Goal: Task Accomplishment & Management: Use online tool/utility

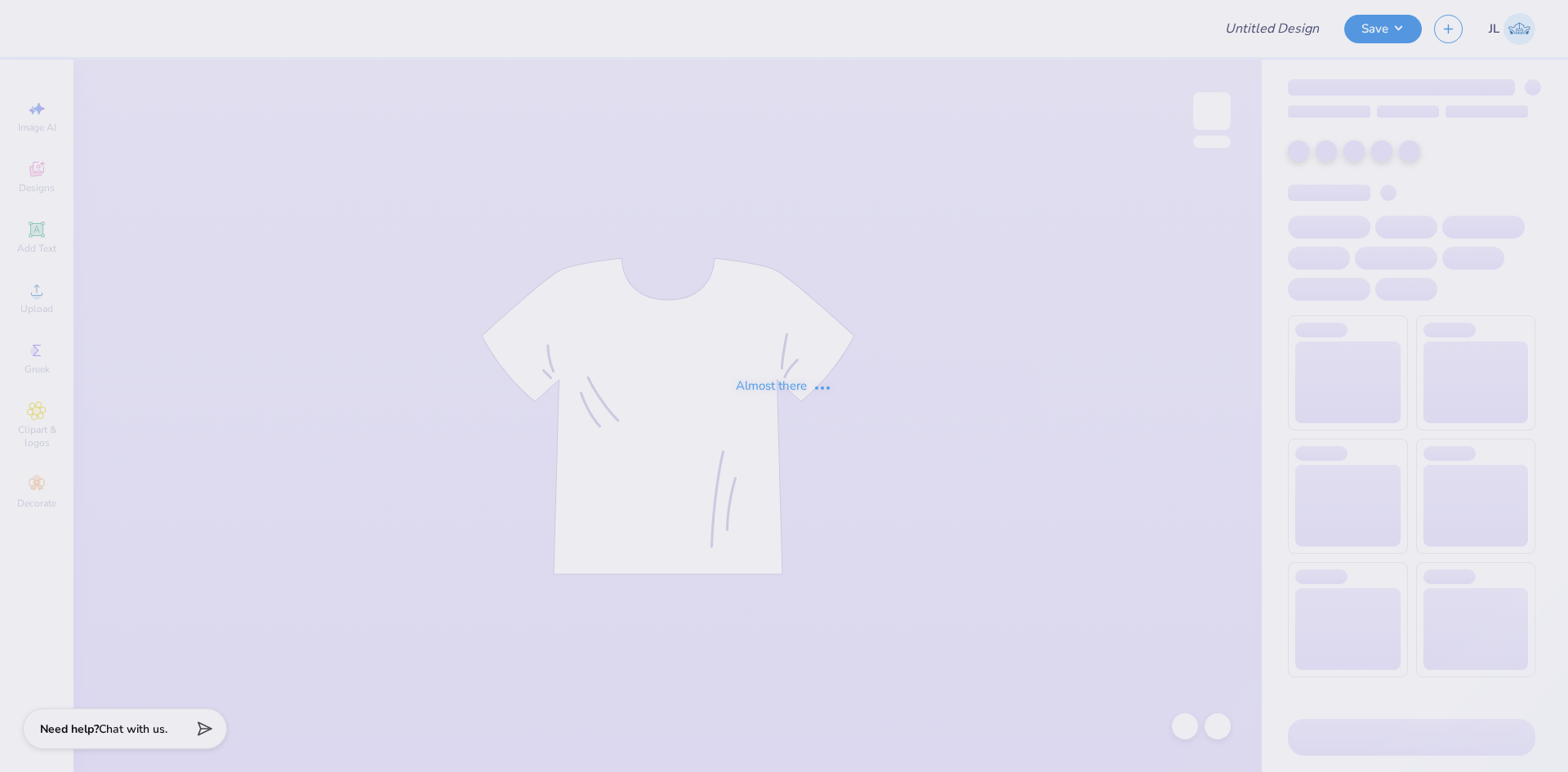
type input "CAMERA On Campus Shirts"
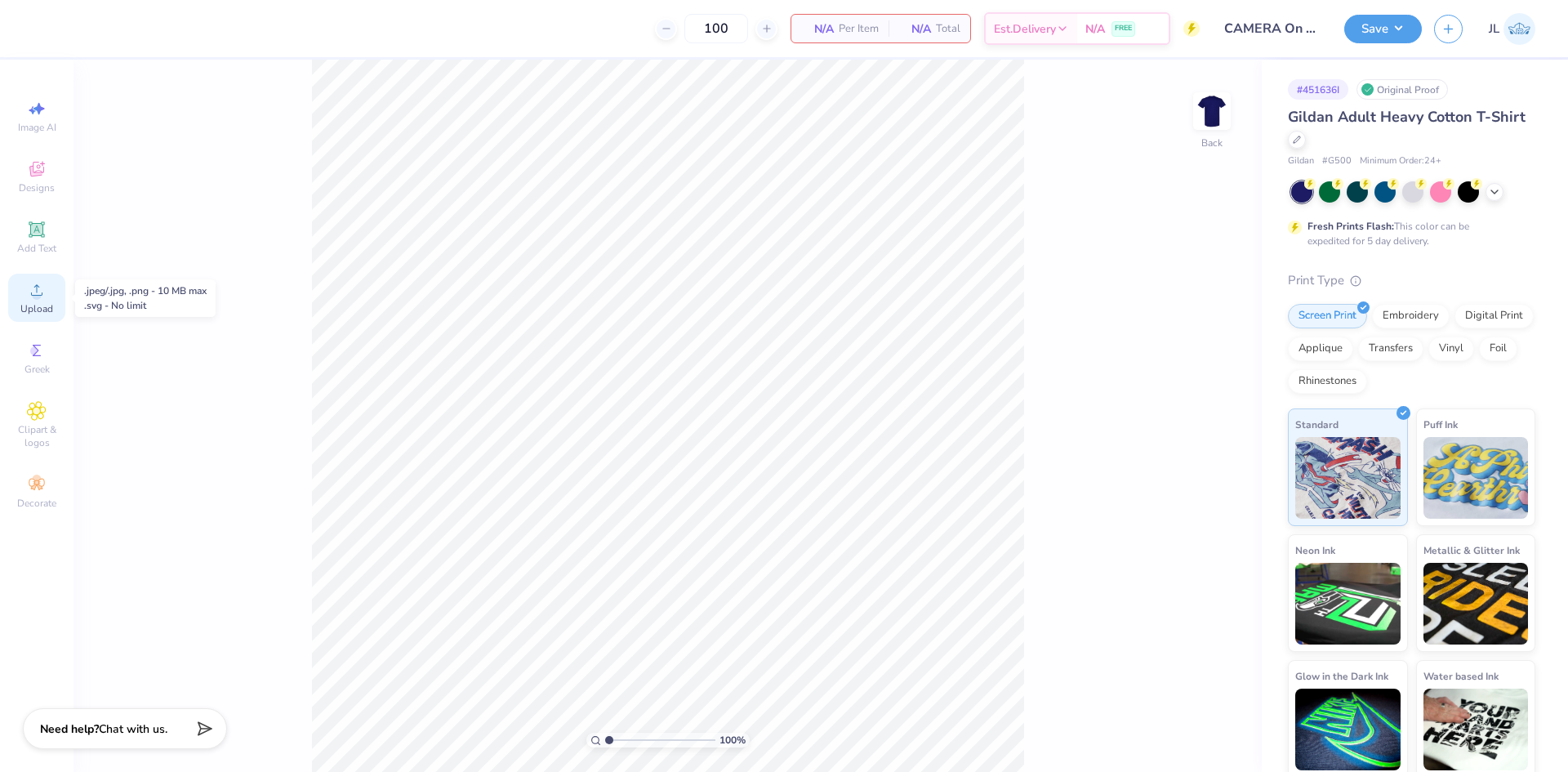
click at [24, 302] on span "Upload" at bounding box center [36, 309] width 33 height 13
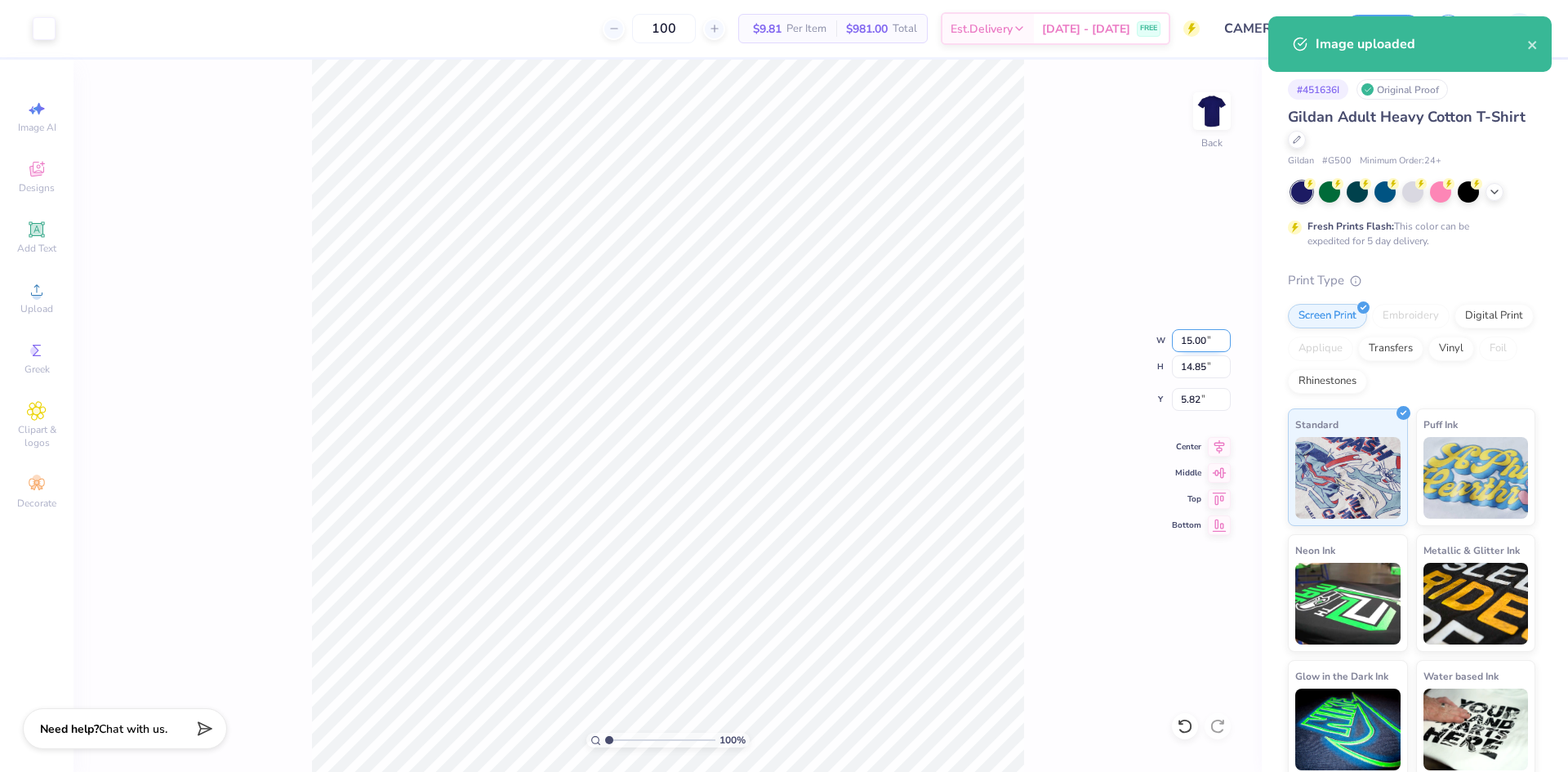
click at [1190, 350] on input "15.00" at bounding box center [1201, 341] width 59 height 23
type input "8.00"
type input "7.92"
type input "9.29"
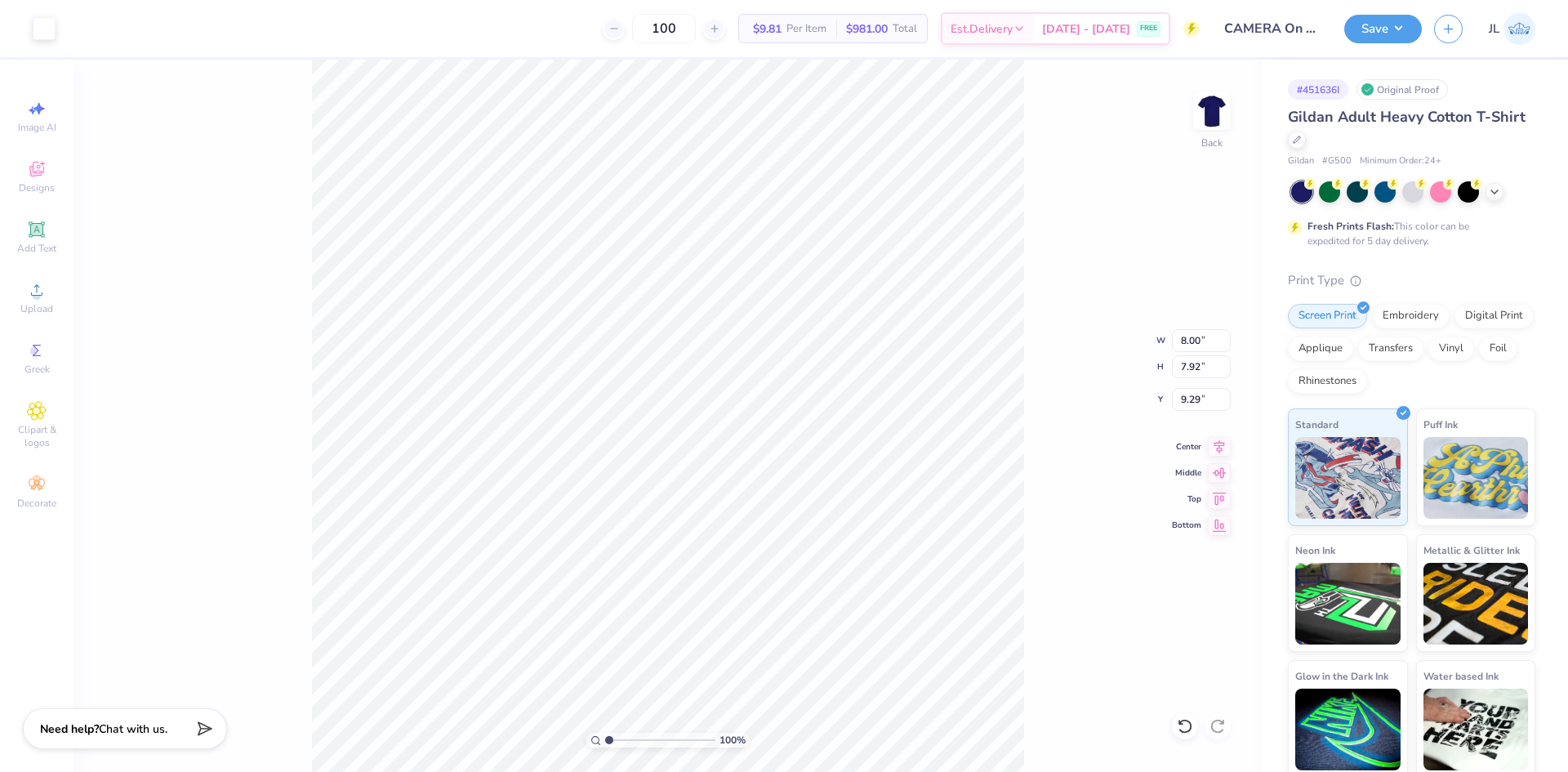
click at [189, 330] on div "100 % Back W 8.00 8.00 " H 7.92 7.92 " Y 9.29 9.29 " Center Middle Top Bottom" at bounding box center [667, 415] width 1188 height 712
click at [43, 232] on icon at bounding box center [35, 229] width 12 height 12
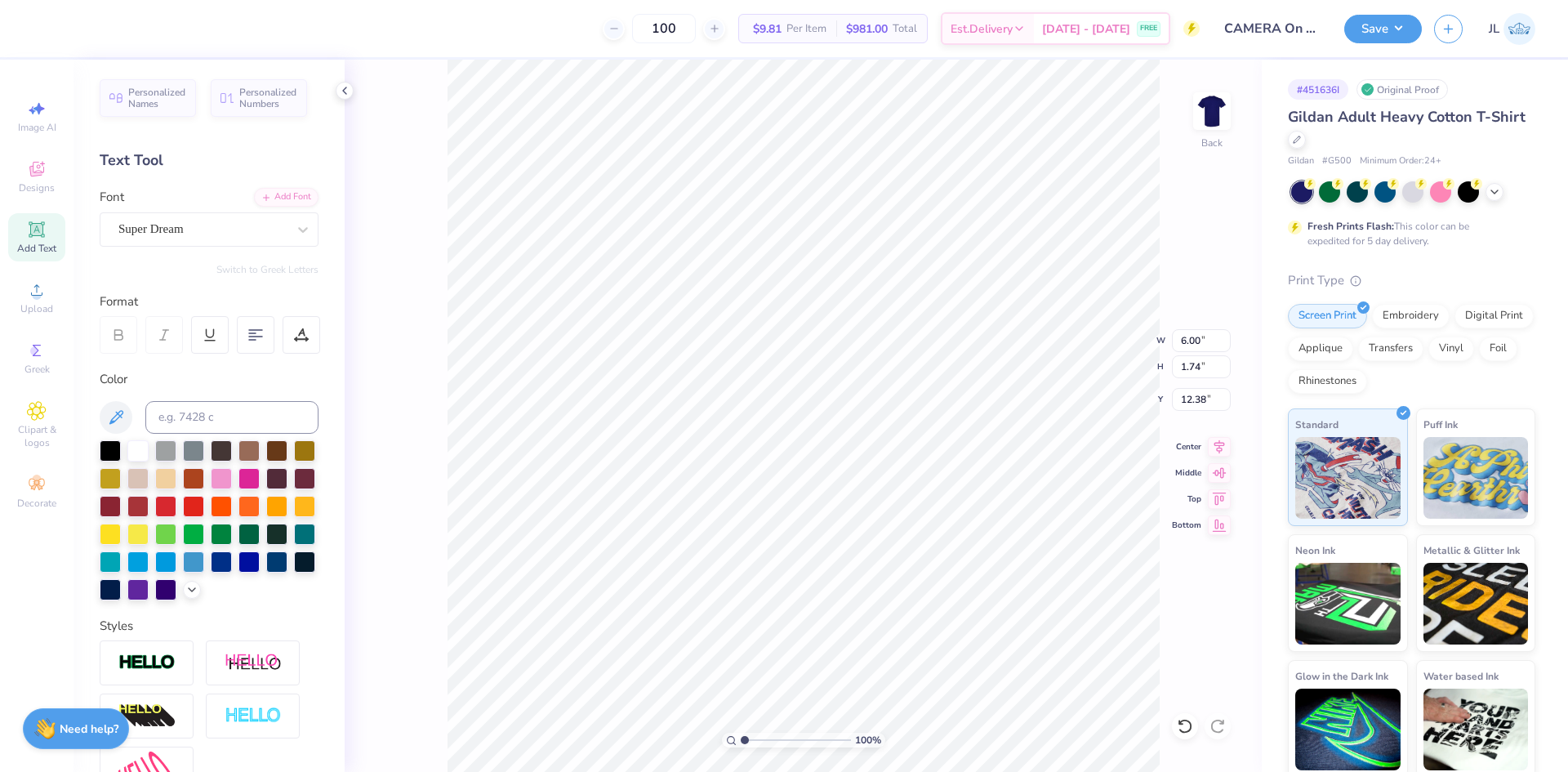
type input "17.74"
click at [289, 199] on div "Add Font" at bounding box center [286, 196] width 64 height 19
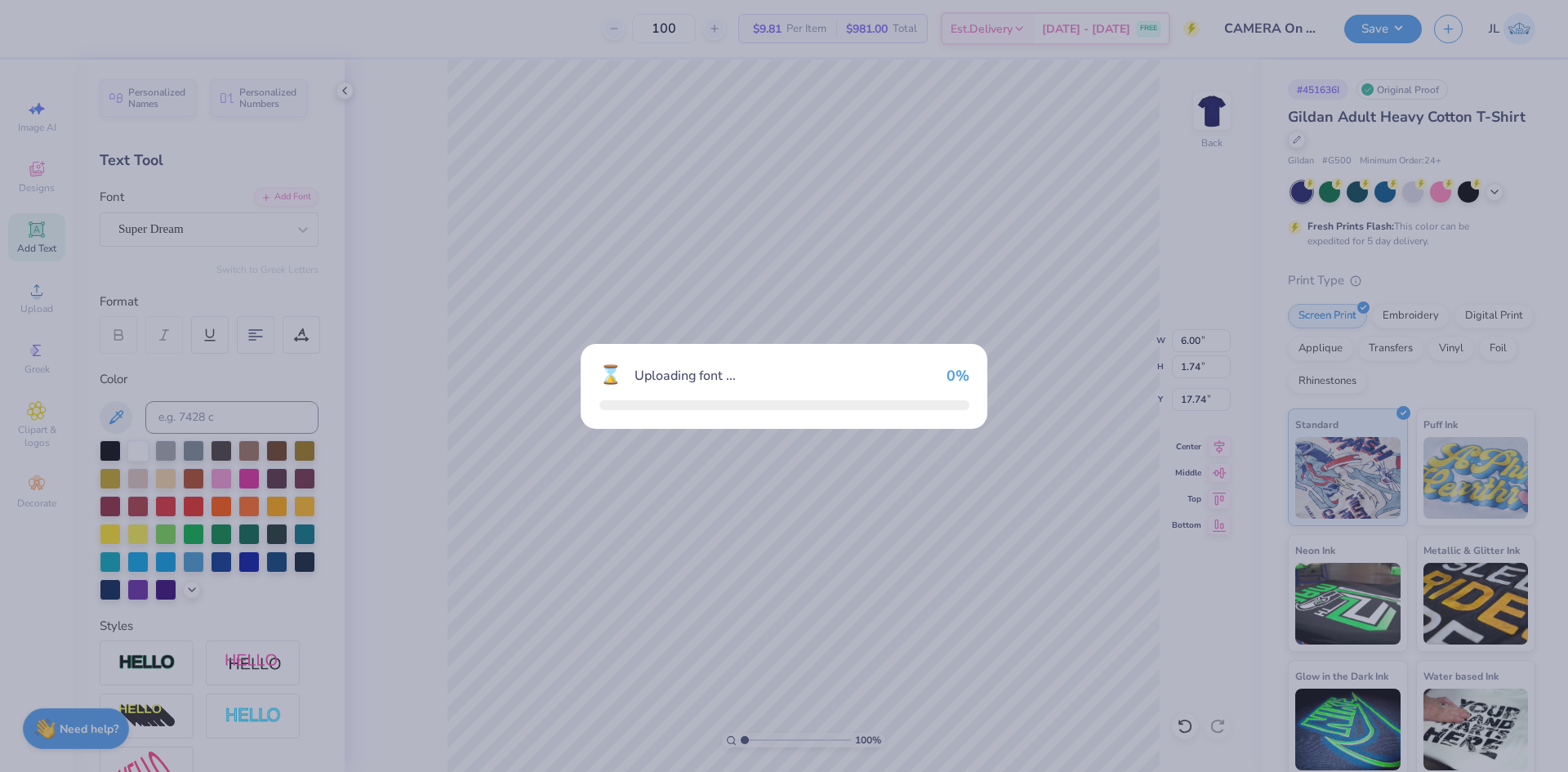
type input "7.17"
type input "1.75"
type input "17.73"
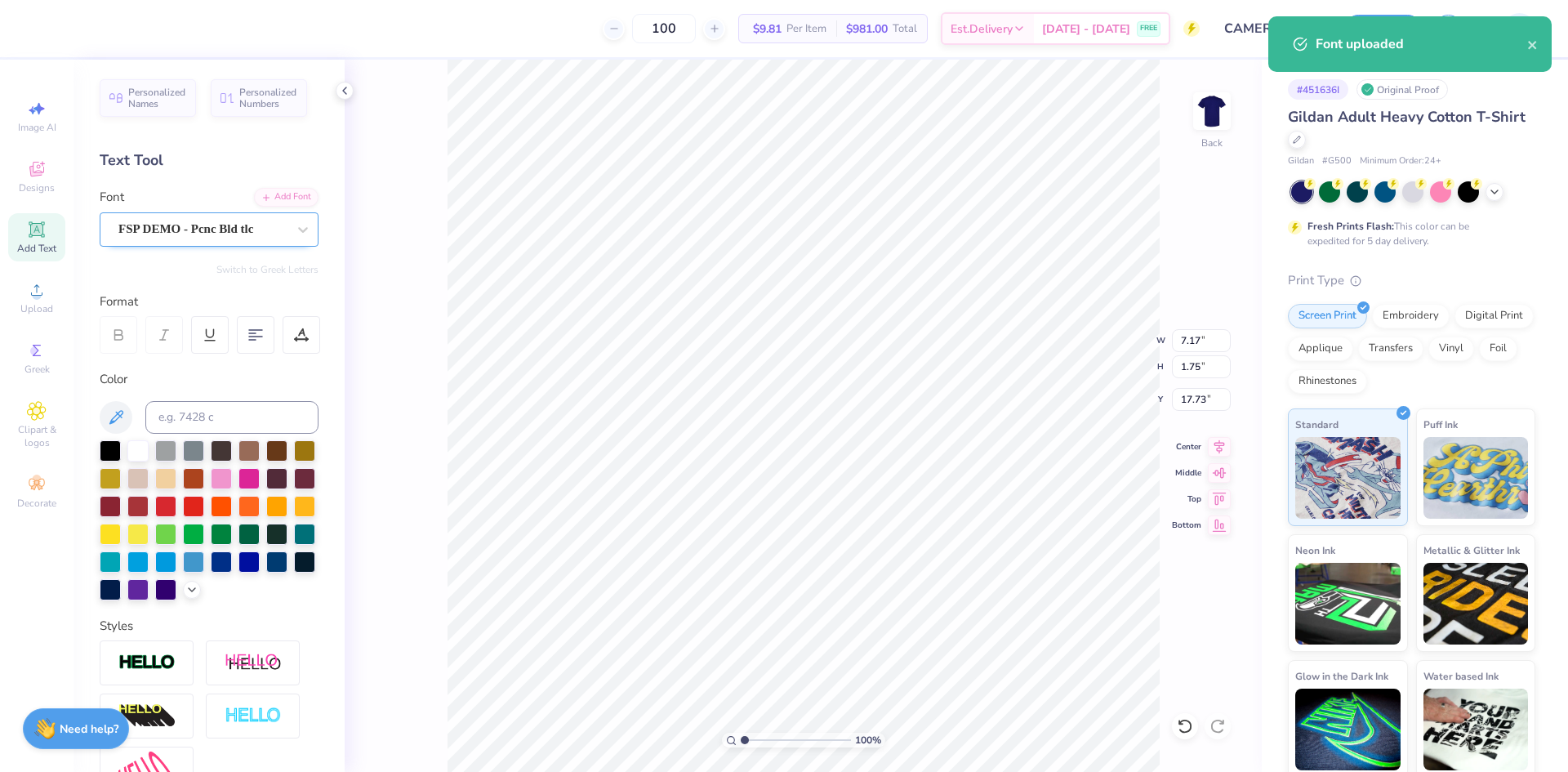
click at [242, 232] on div "FSP DEMO - Pcnc Bld tlc" at bounding box center [203, 229] width 172 height 25
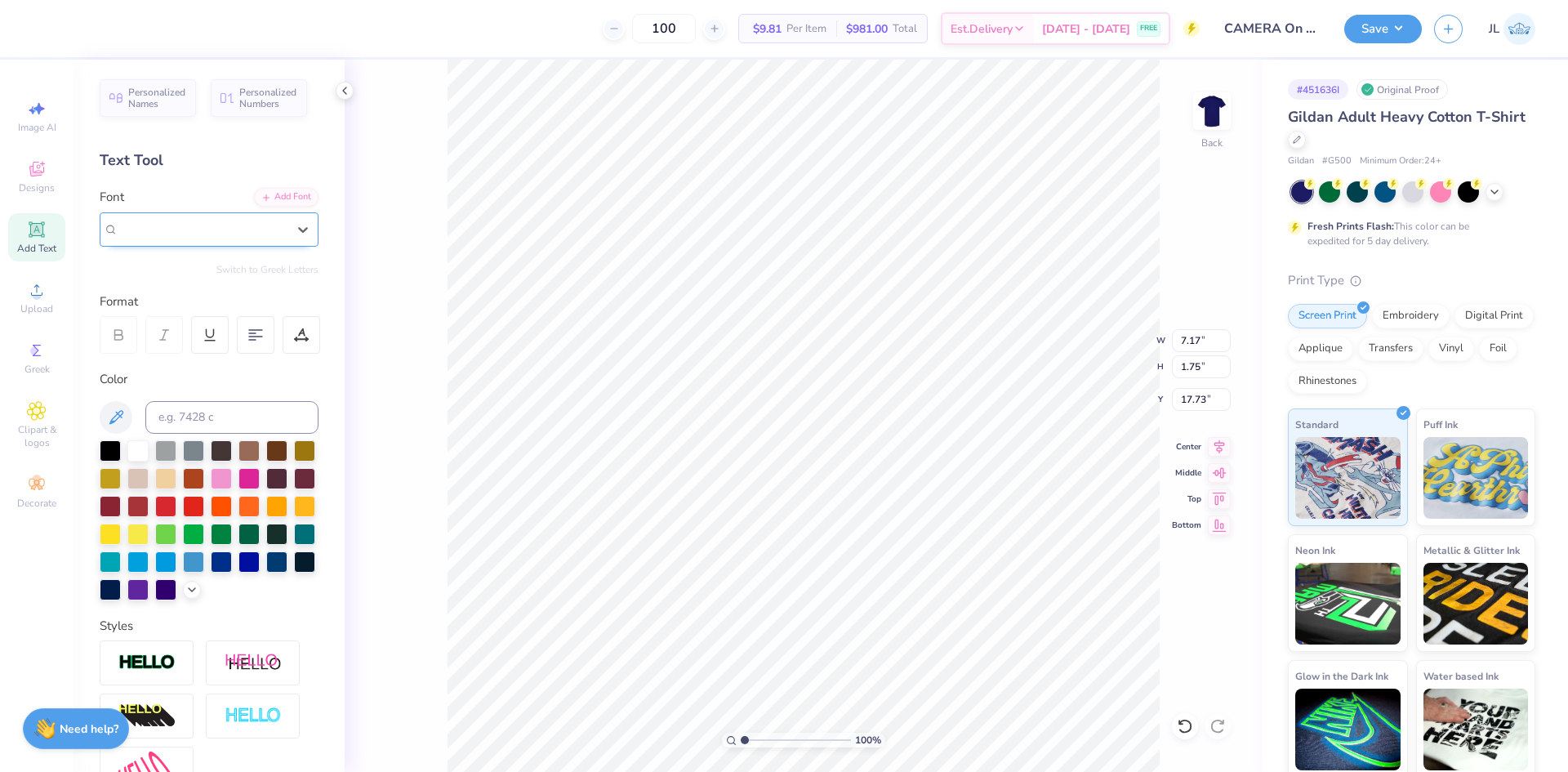
click at [245, 232] on span "FSP DEMO - Pcnc Bld tlc" at bounding box center [186, 229] width 134 height 19
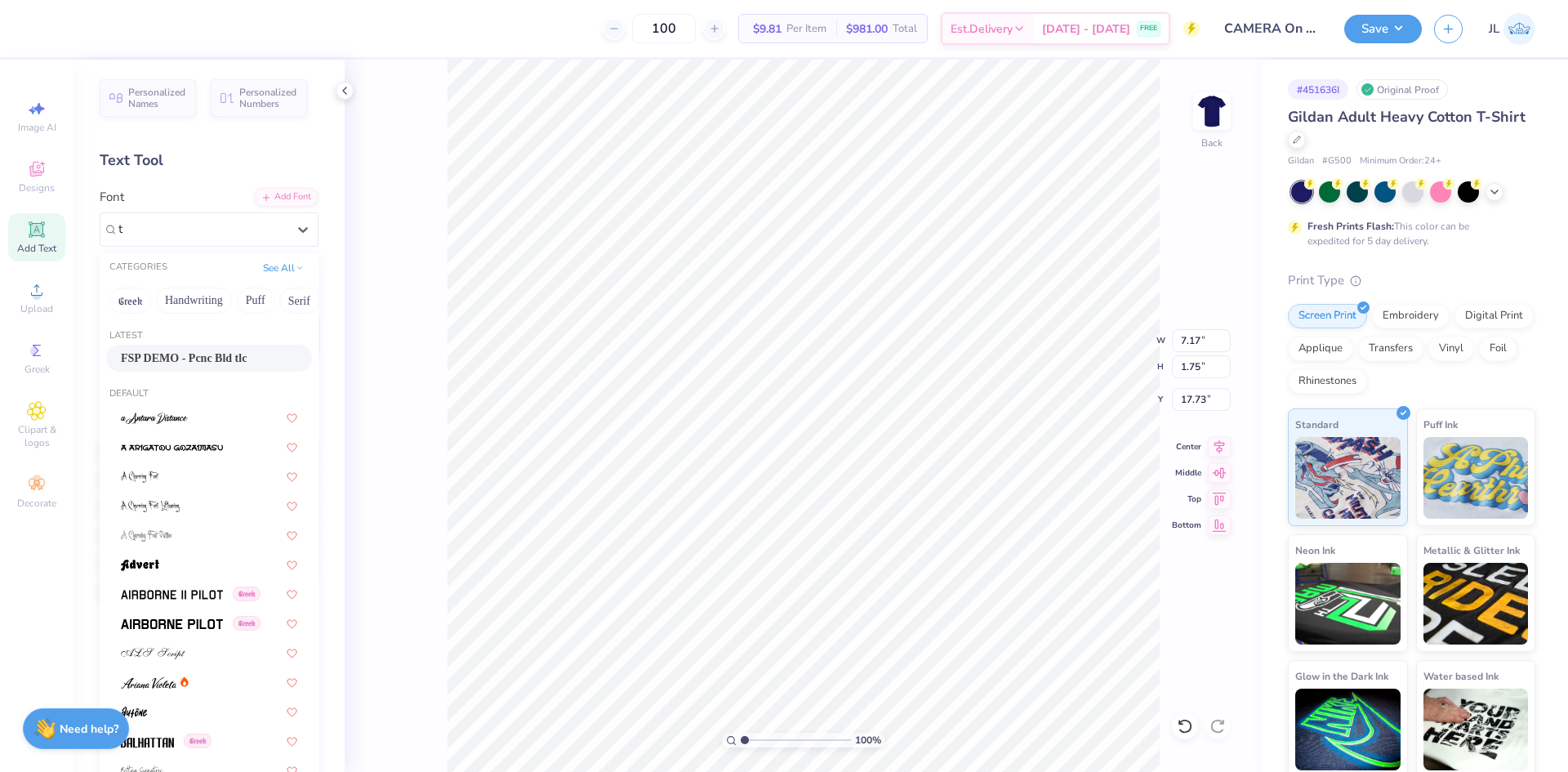
type input "t"
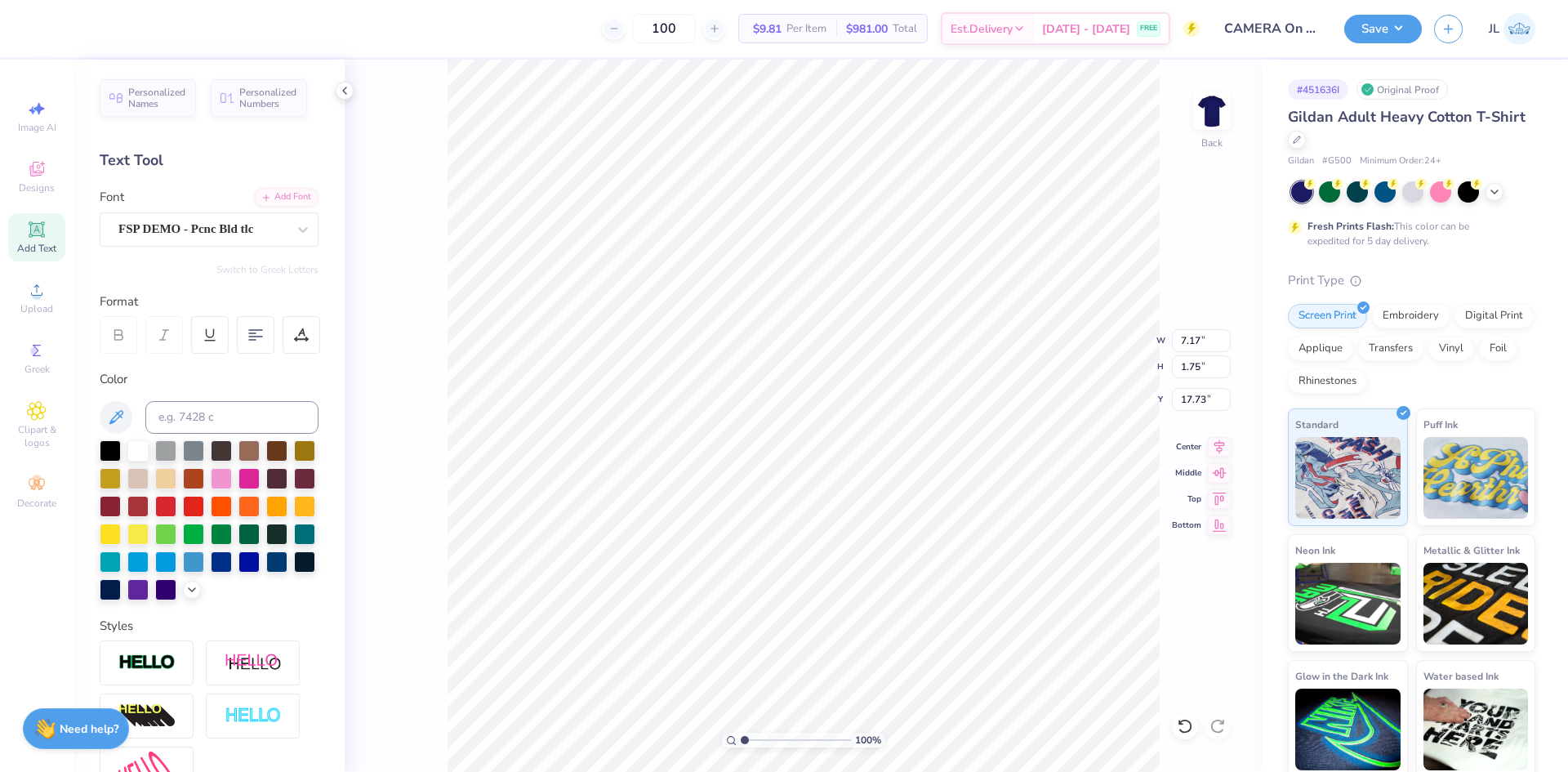
scroll to position [14, 9]
type textarea "[DOMAIN_NAME]"
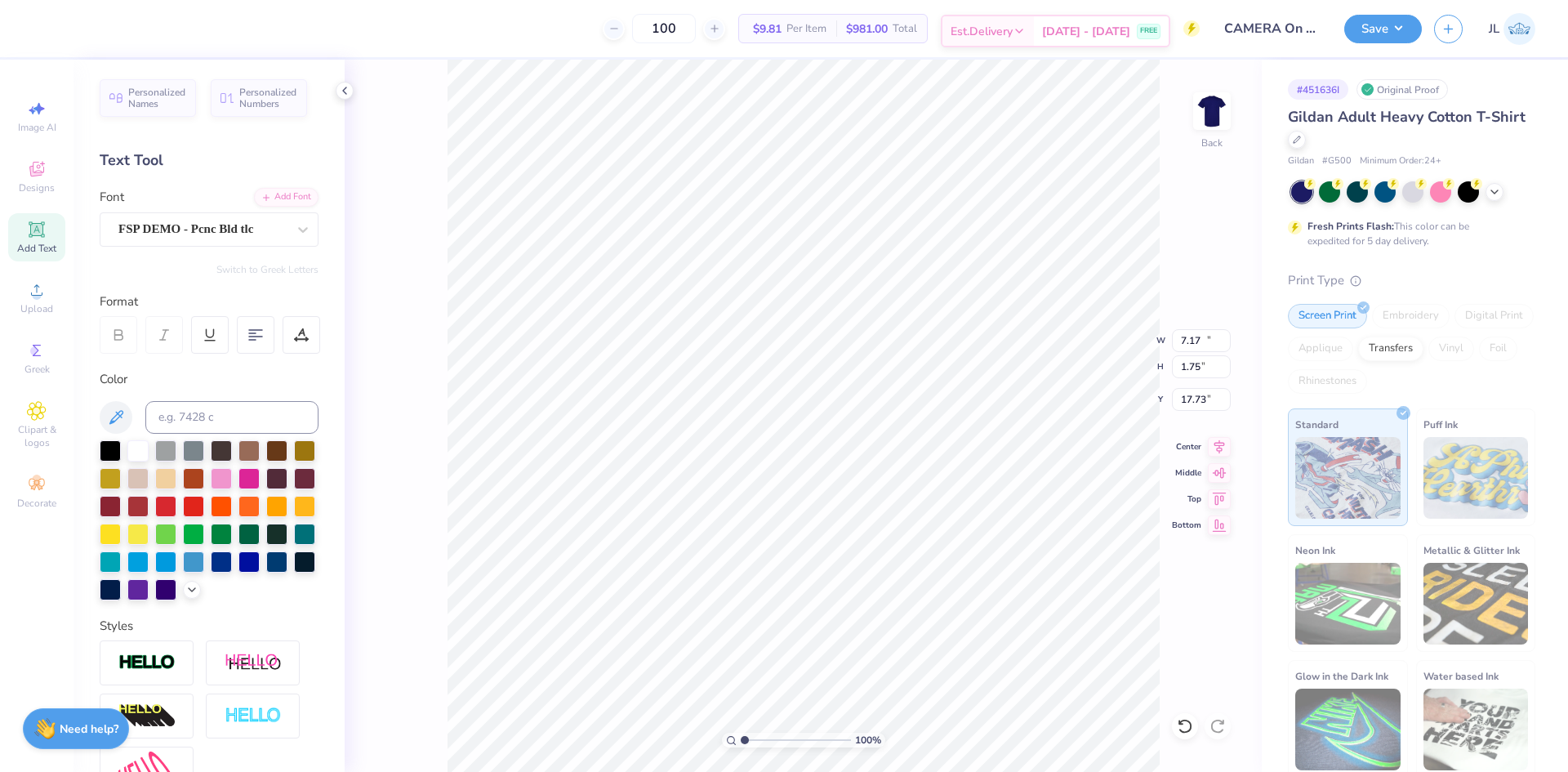
type input "15.02"
type input "0.93"
type input "18.14"
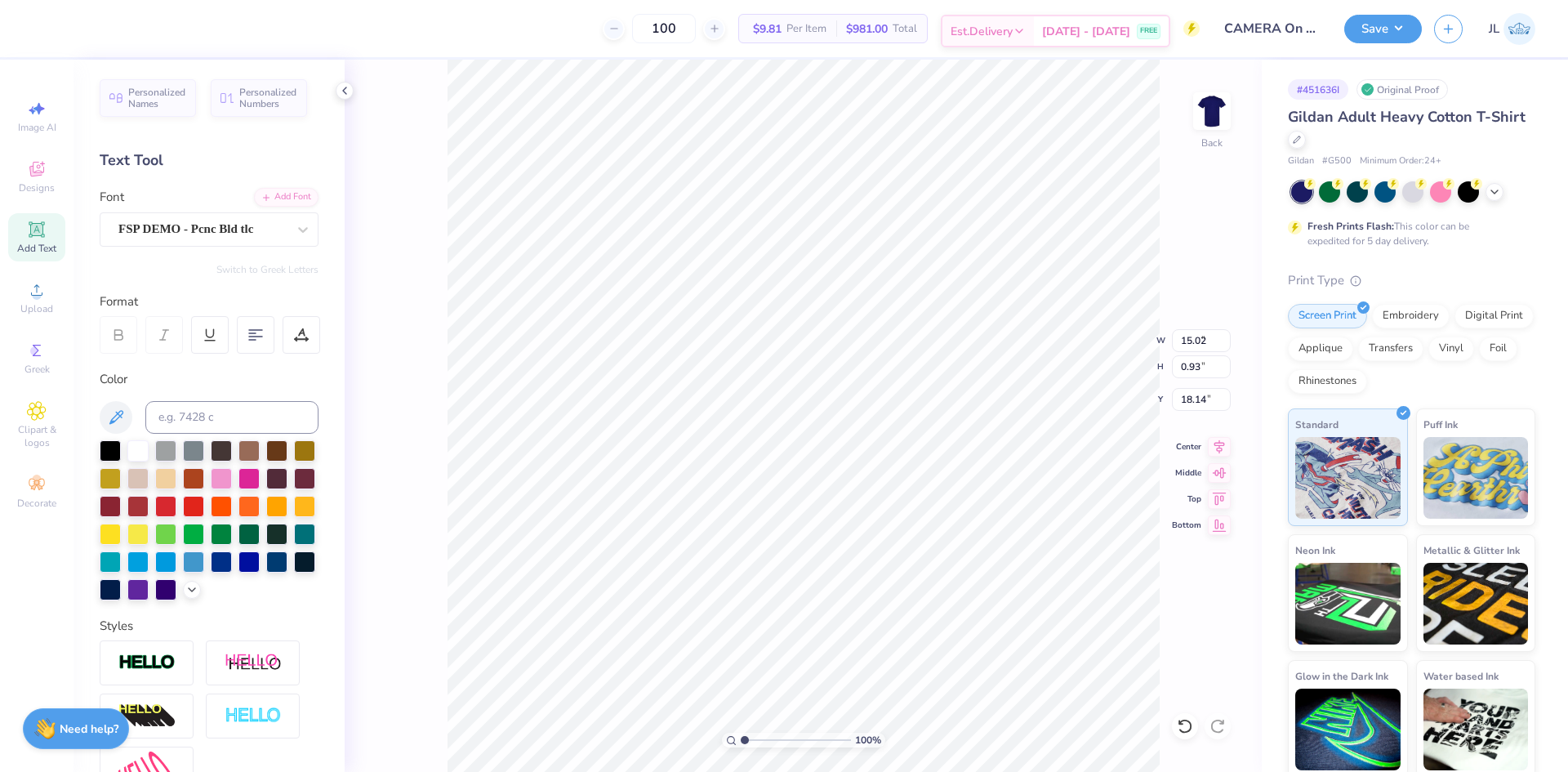
type input "8.63"
type input "0.53"
type input "17.79"
type input "8.33"
type input "0.52"
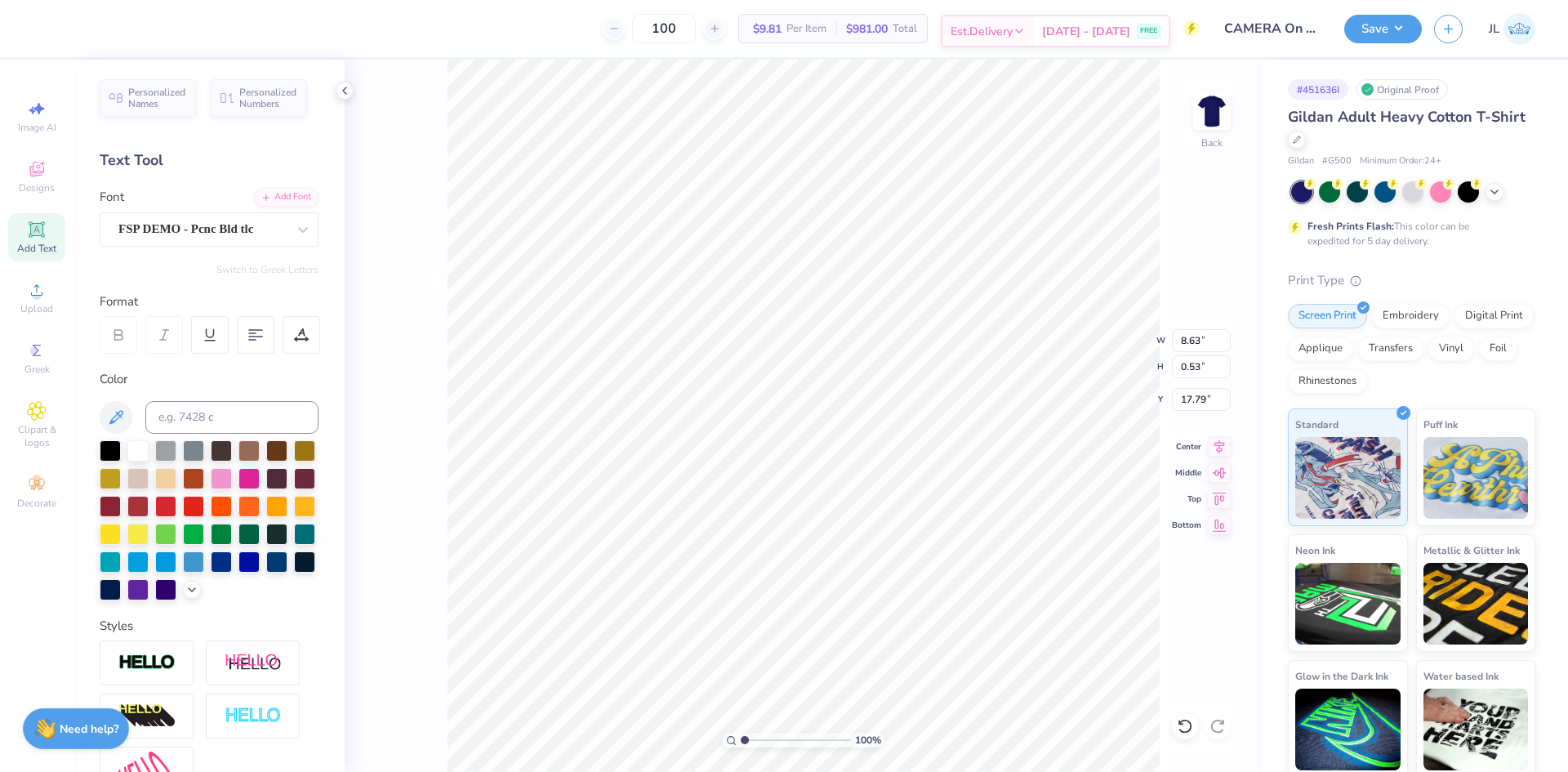
type input "17.80"
click at [755, 736] on input "range" at bounding box center [796, 740] width 110 height 15
drag, startPoint x: 753, startPoint y: 738, endPoint x: 682, endPoint y: 718, distance: 73.8
type input "1"
click at [741, 733] on input "range" at bounding box center [796, 740] width 110 height 15
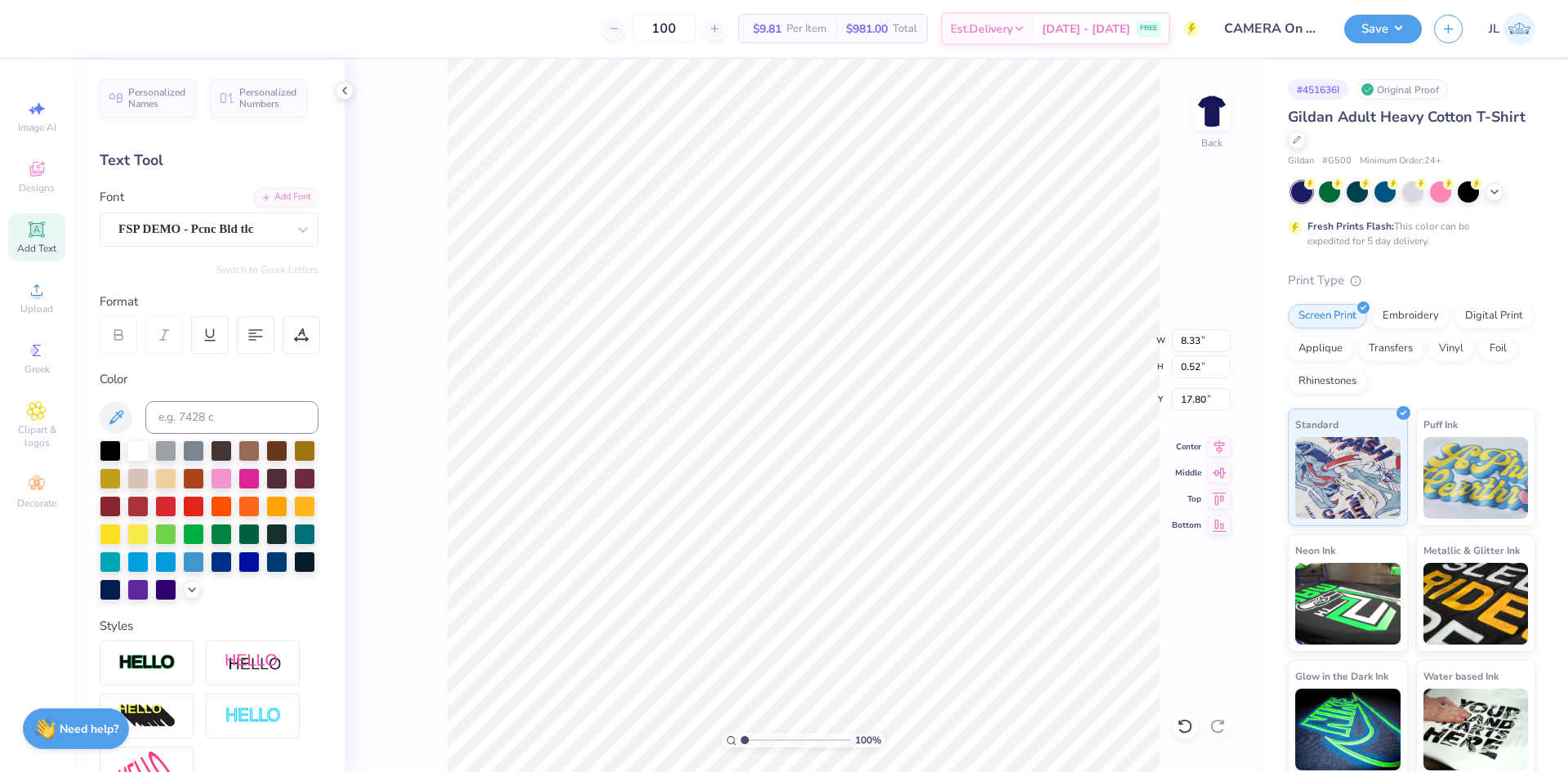
type input "9.03"
type input "9.29"
click at [916, 592] on li "Group" at bounding box center [905, 593] width 128 height 32
click at [1188, 339] on input "8.33" at bounding box center [1201, 341] width 59 height 23
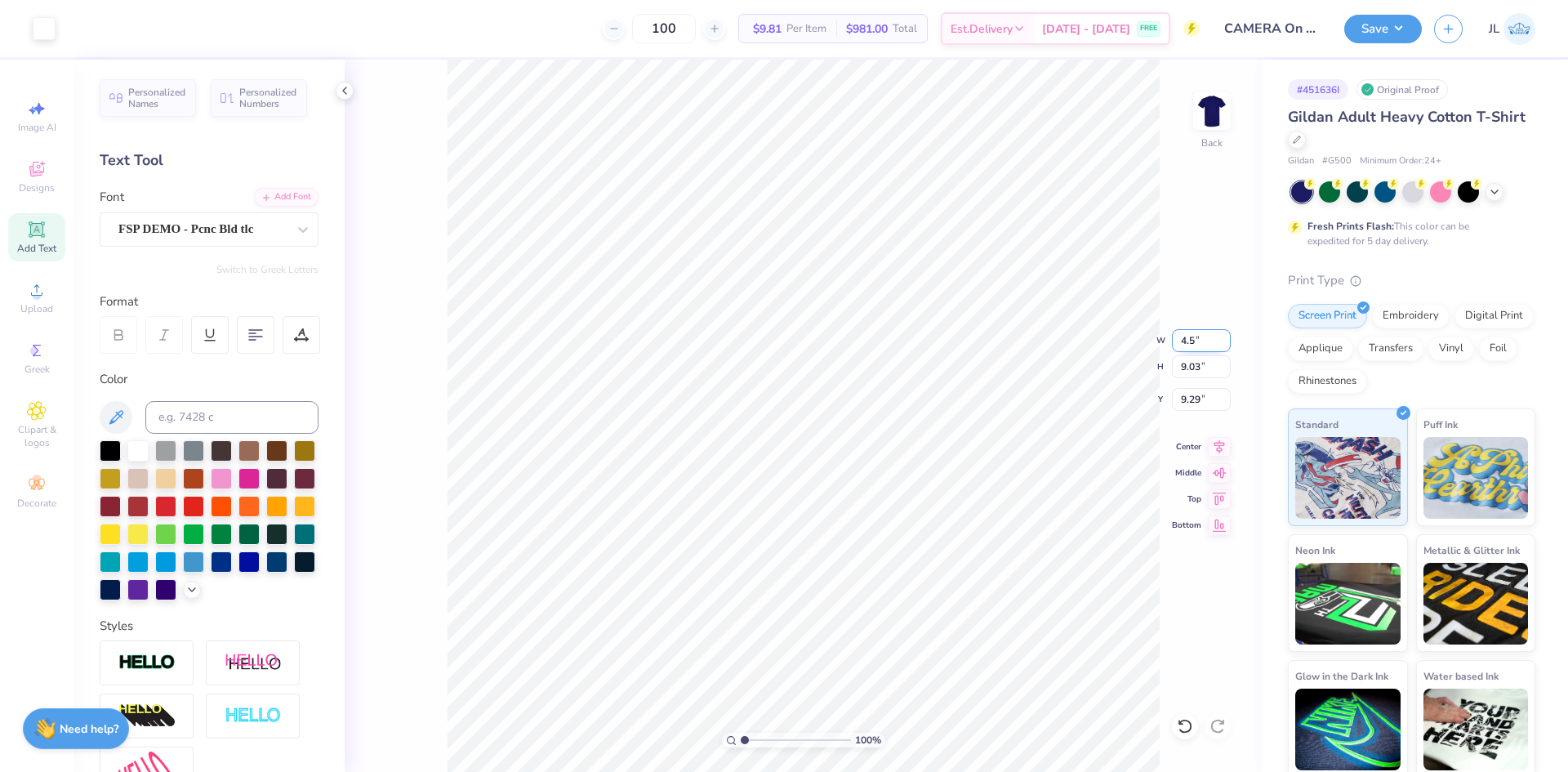
type input "4.5"
click at [1183, 404] on input "9.29" at bounding box center [1201, 400] width 59 height 23
type input "3"
type input "8.33"
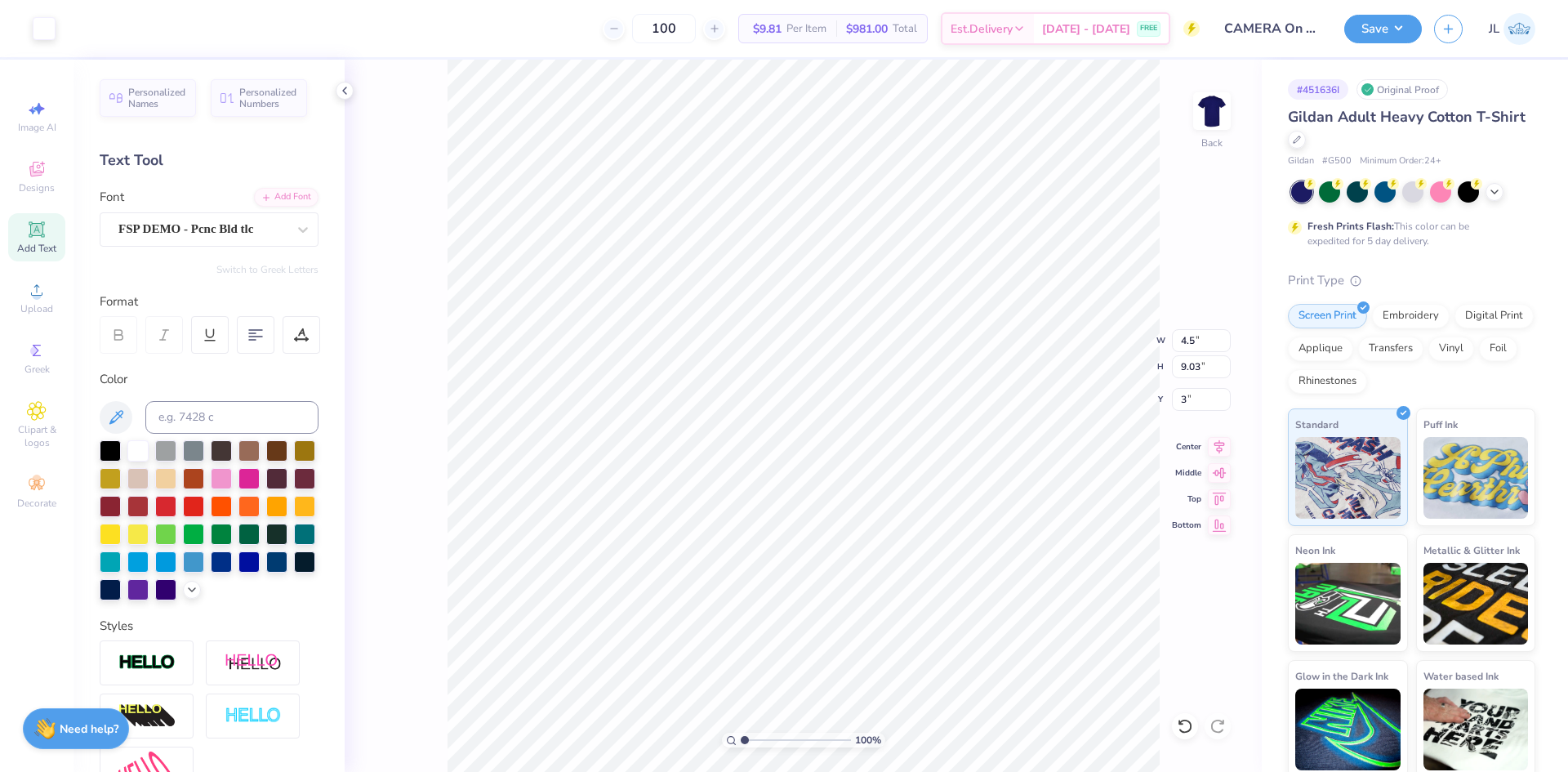
type input "9.29"
click at [1186, 345] on input "8.33" at bounding box center [1201, 341] width 59 height 23
type input "4.50"
type input "4.88"
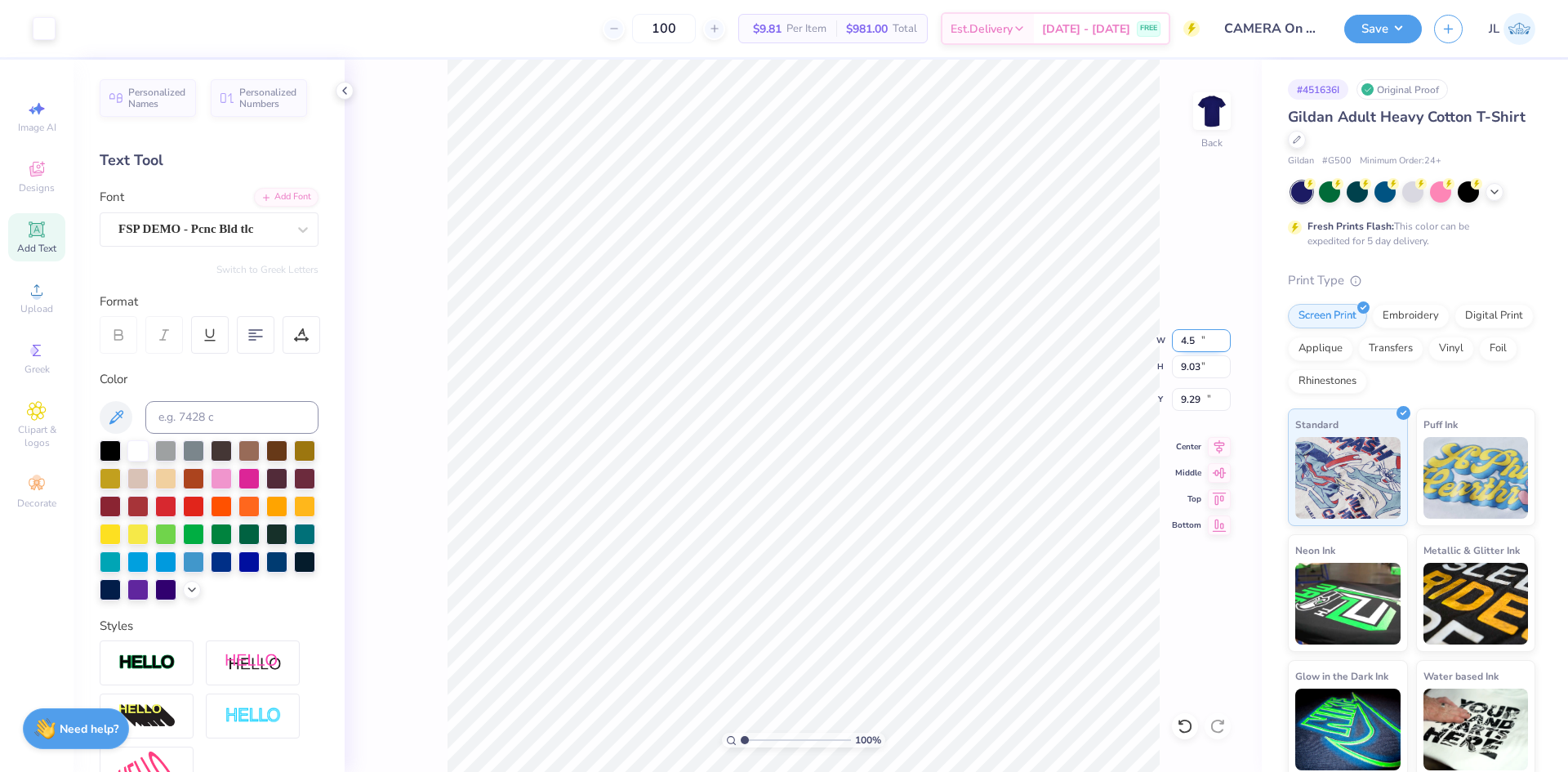
type input "11.37"
click at [1193, 369] on input "4.88" at bounding box center [1201, 367] width 59 height 23
type input "4"
type input "3.69"
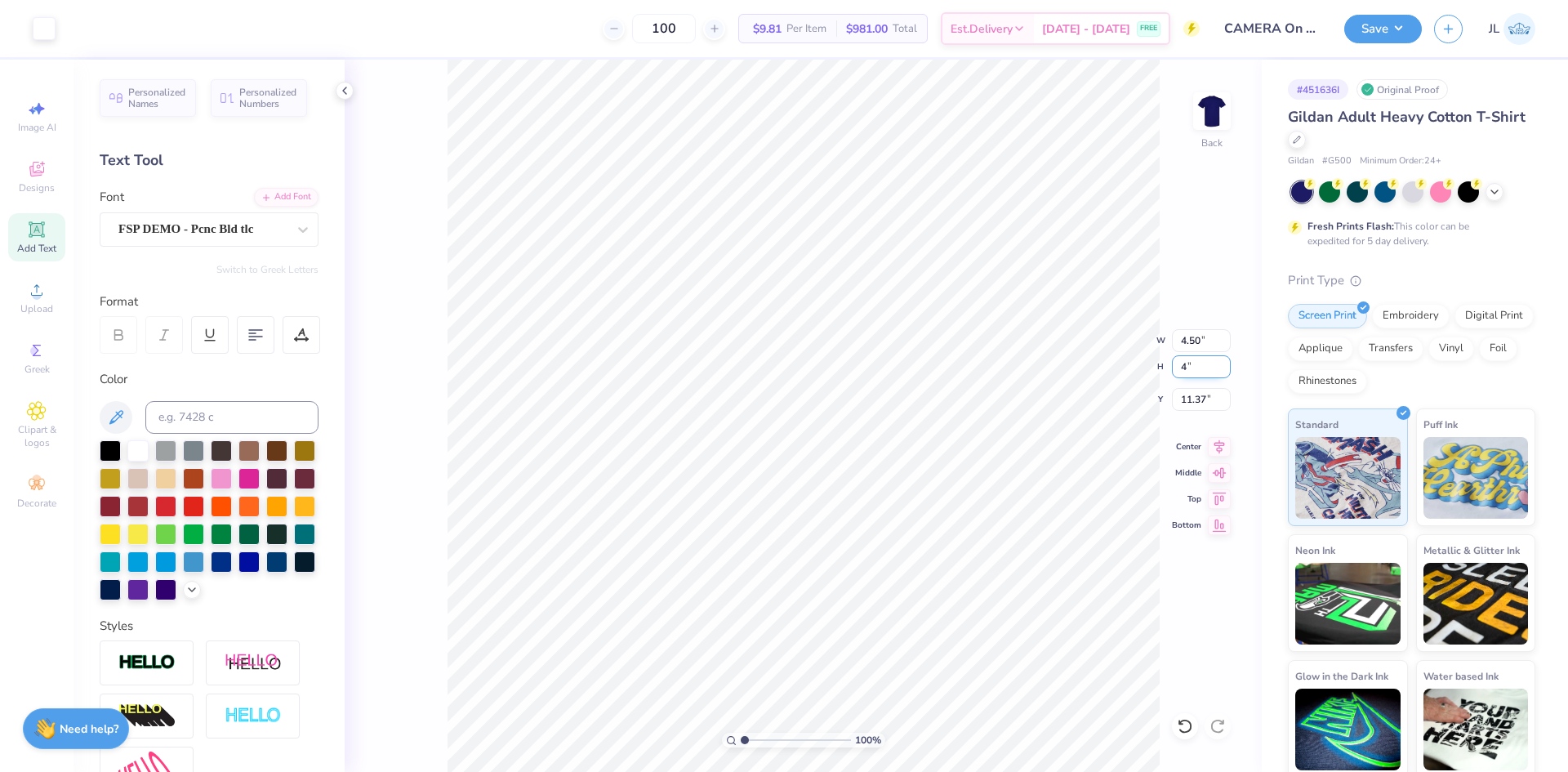
type input "4.00"
click at [1190, 396] on input "11.80" at bounding box center [1201, 400] width 59 height 23
type input "3.00"
click at [978, 455] on li "Download vector" at bounding box center [969, 453] width 128 height 32
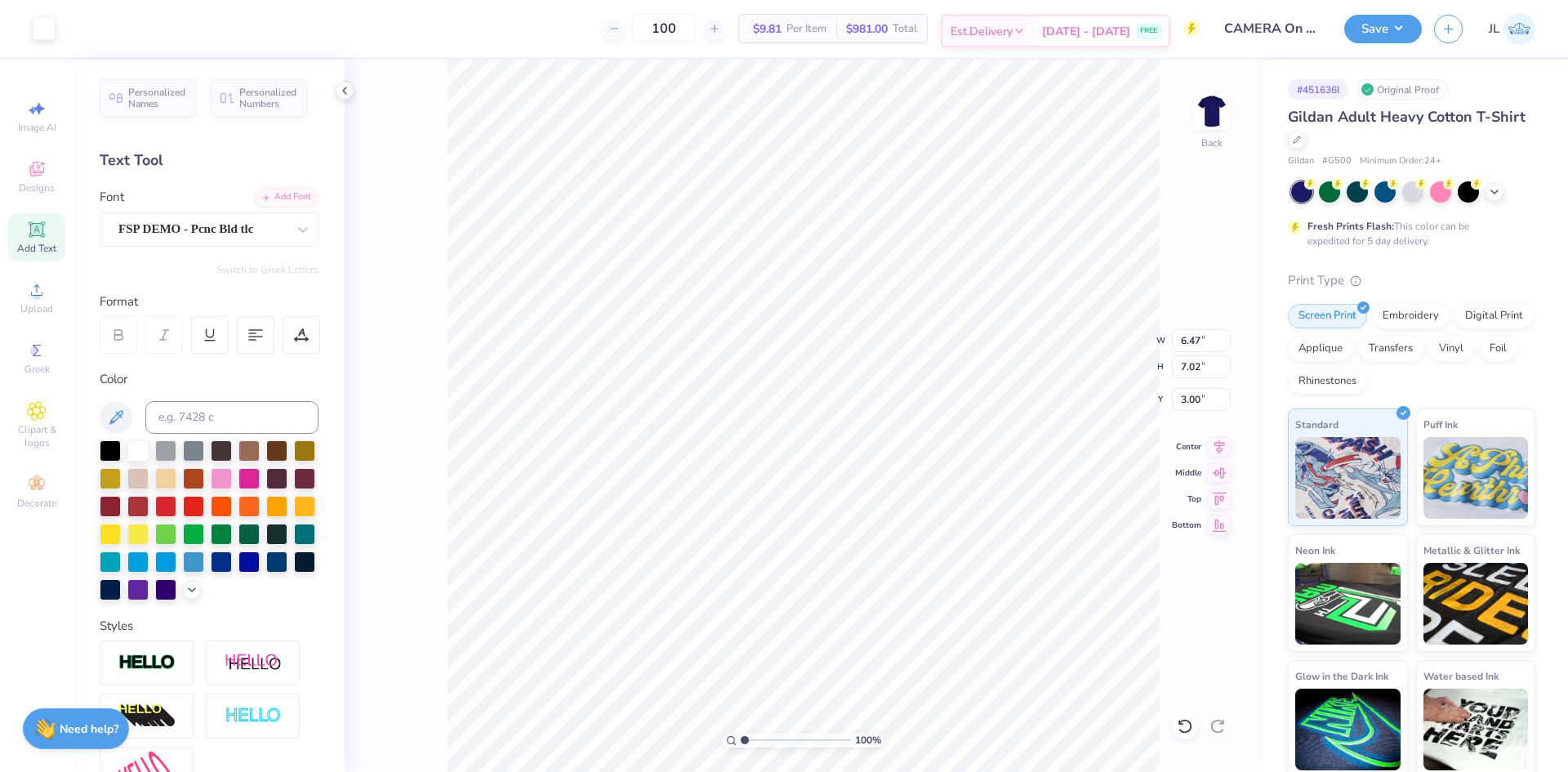
type input "6.47"
type input "7.02"
type input "4.12"
click at [905, 625] on li "Ungroup" at bounding box center [901, 625] width 128 height 32
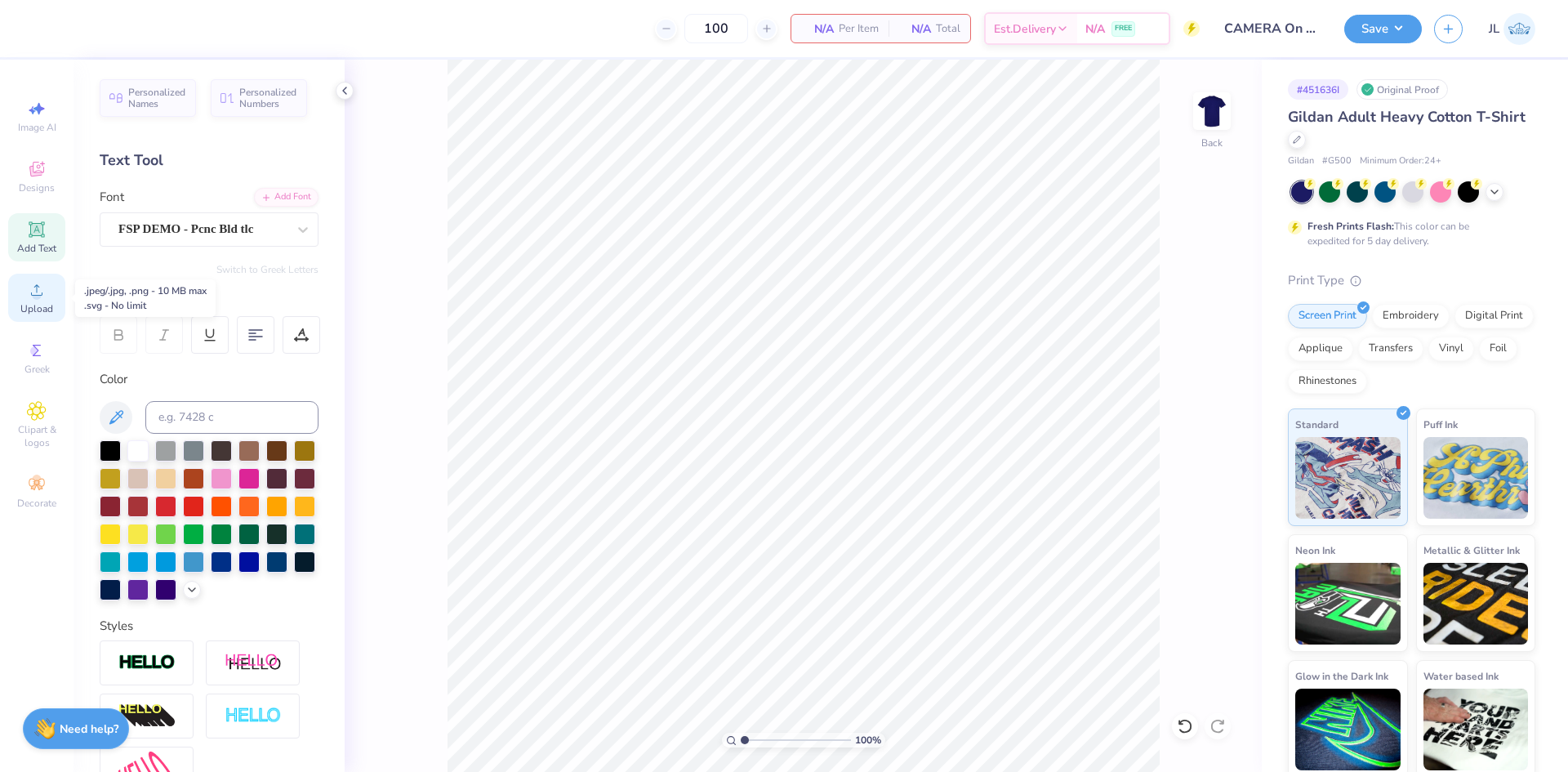
click at [33, 295] on icon at bounding box center [36, 290] width 11 height 11
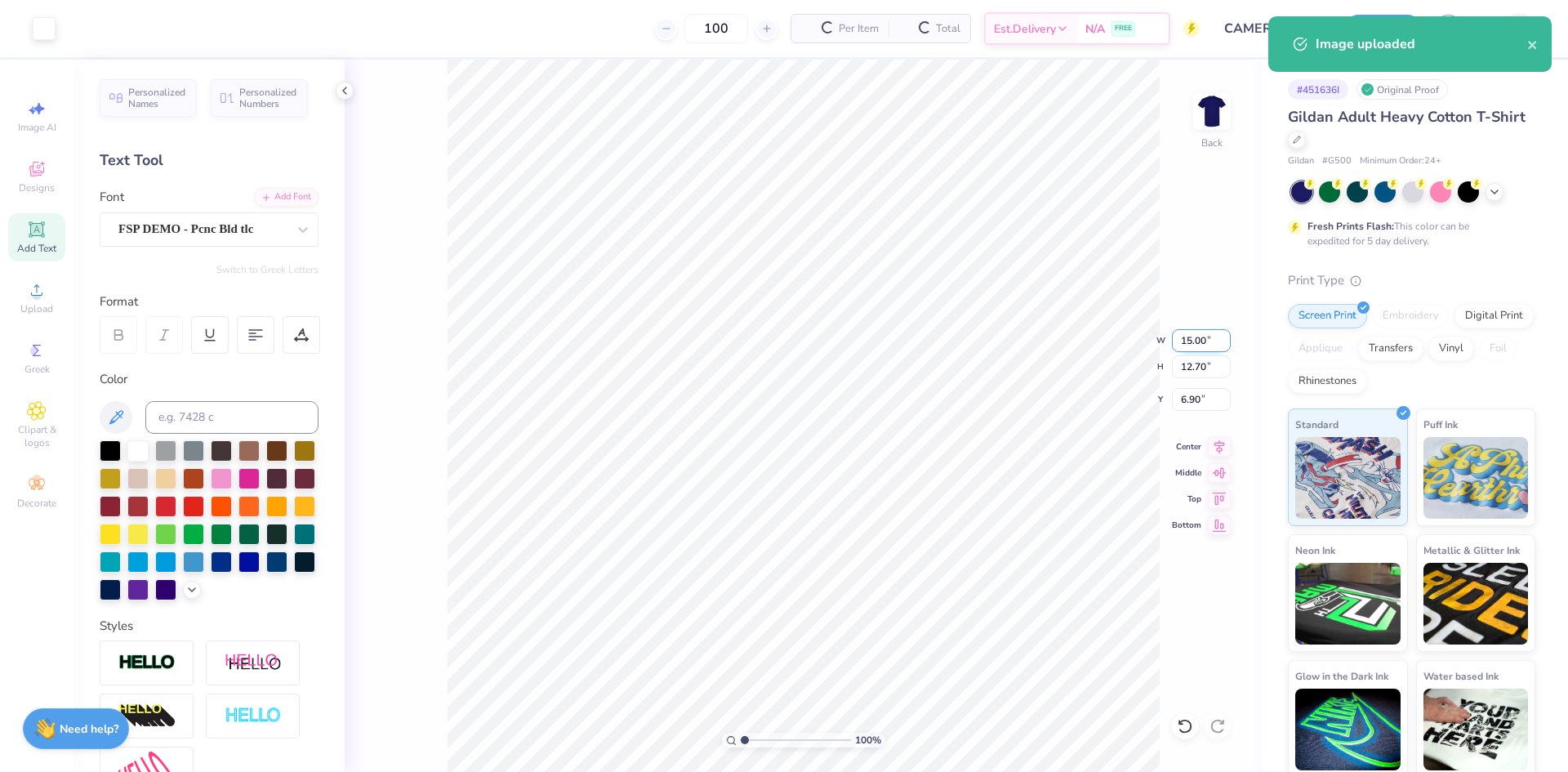
click at [1188, 347] on input "15.00" at bounding box center [1201, 341] width 59 height 23
click at [1192, 372] on input "12.70" at bounding box center [1201, 367] width 59 height 23
click at [1193, 349] on input "15.00" at bounding box center [1201, 341] width 59 height 23
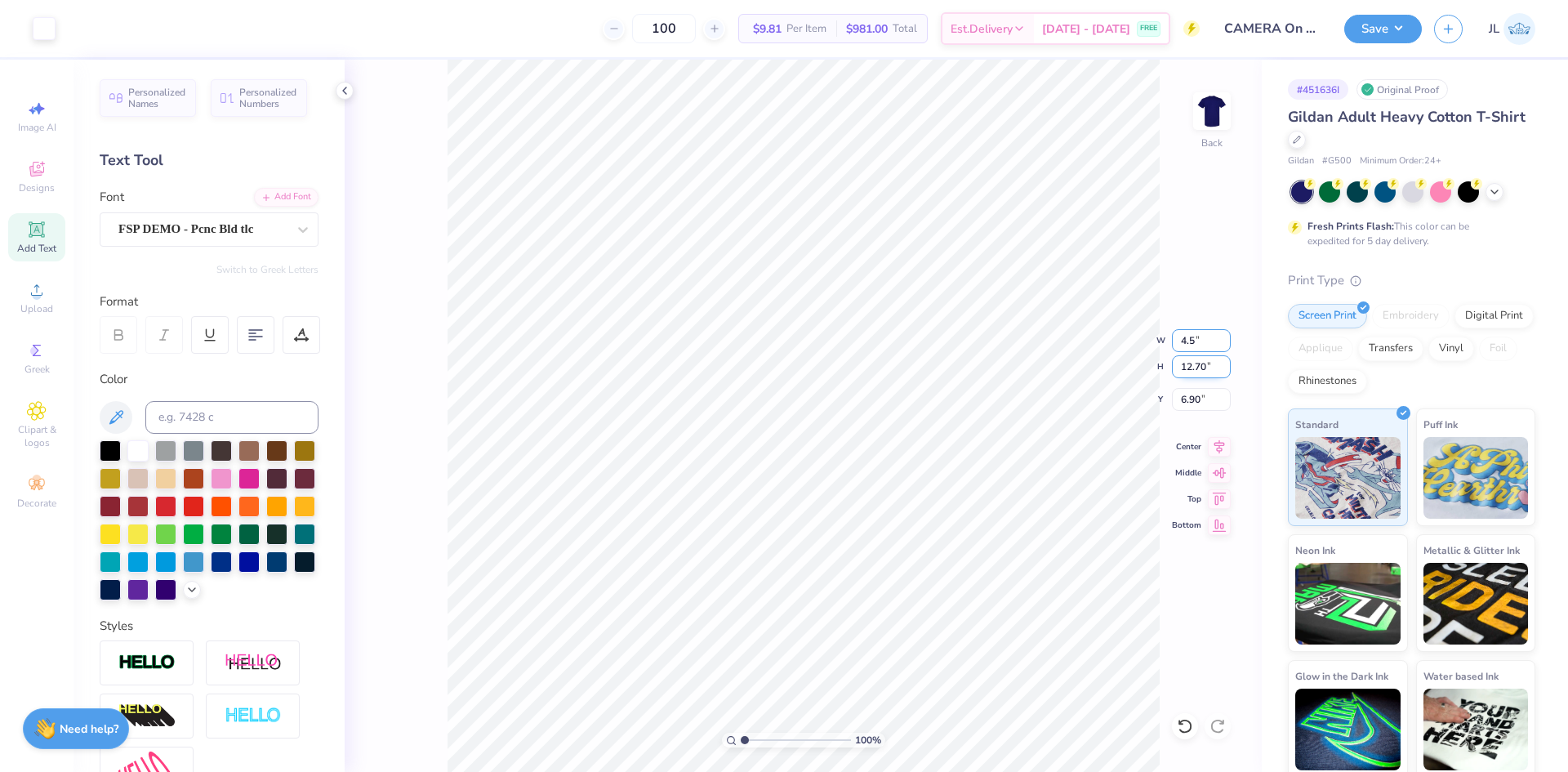
type input "4.50"
type input "3.81"
click at [1181, 401] on input "11.35" at bounding box center [1201, 400] width 59 height 23
type input "3.00"
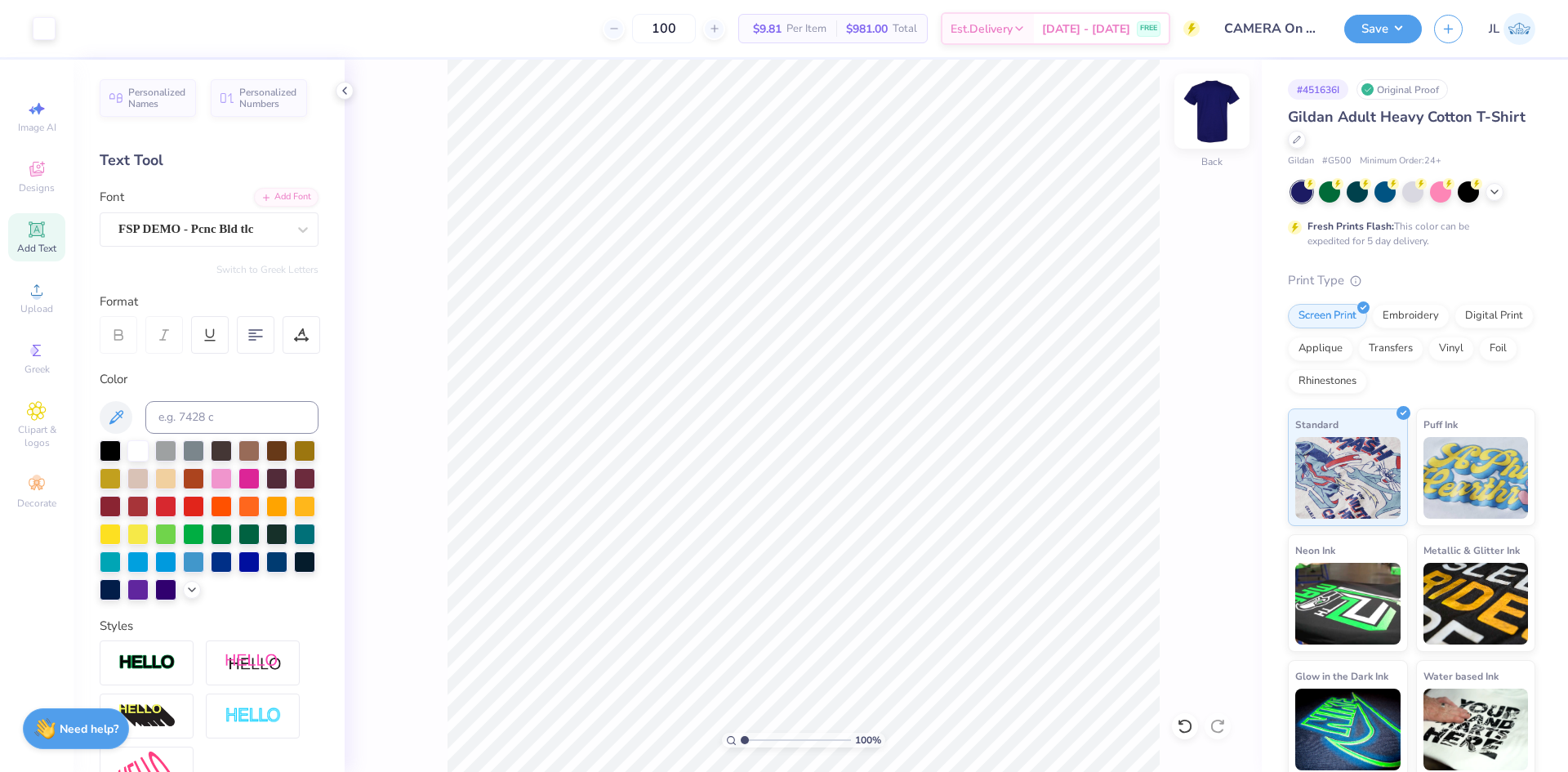
click at [1209, 103] on img at bounding box center [1212, 111] width 65 height 65
click at [1208, 122] on img at bounding box center [1212, 111] width 65 height 65
click at [1226, 117] on img at bounding box center [1212, 111] width 65 height 65
click at [28, 304] on span "Upload" at bounding box center [36, 309] width 33 height 13
click at [1189, 351] on input "14.65" at bounding box center [1201, 341] width 59 height 23
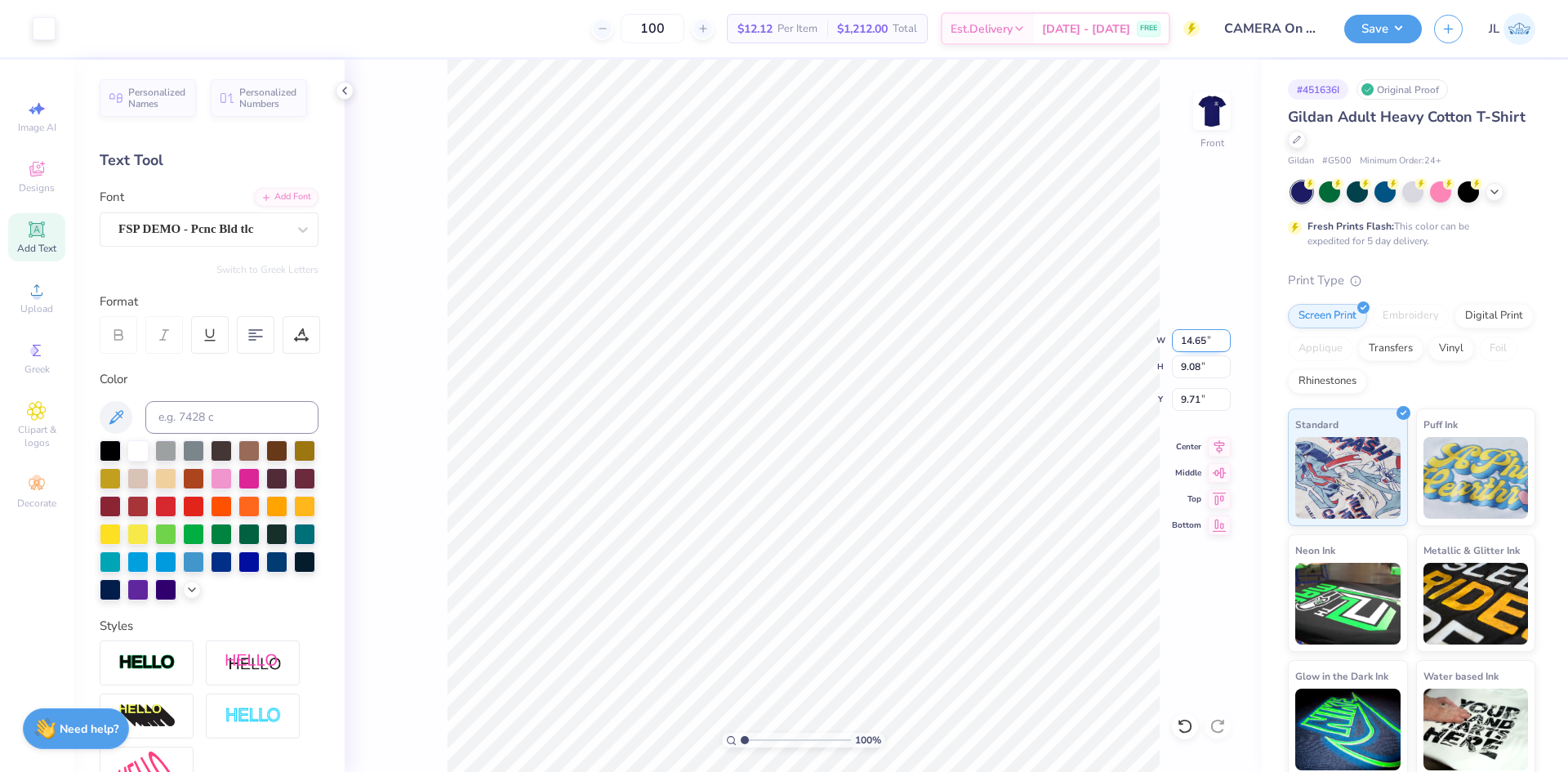
click at [1189, 351] on input "14.65" at bounding box center [1201, 341] width 59 height 23
type input "11.00"
type input "6.82"
type input "10.84"
click at [35, 253] on span "Add Text" at bounding box center [36, 248] width 39 height 13
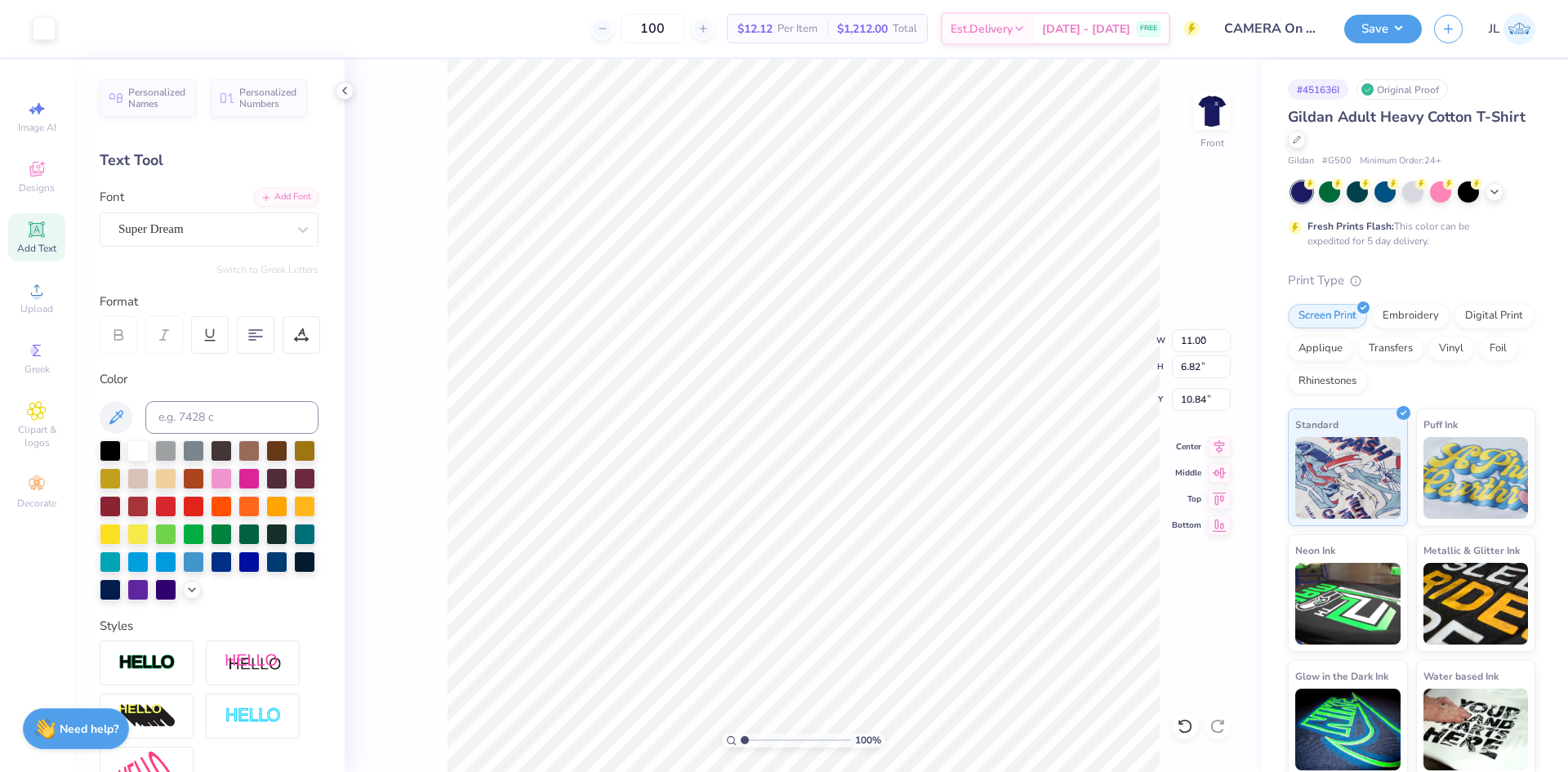
type input "5.91"
type input "1.71"
type input "18.41"
click at [262, 194] on div "Add Font" at bounding box center [286, 196] width 64 height 19
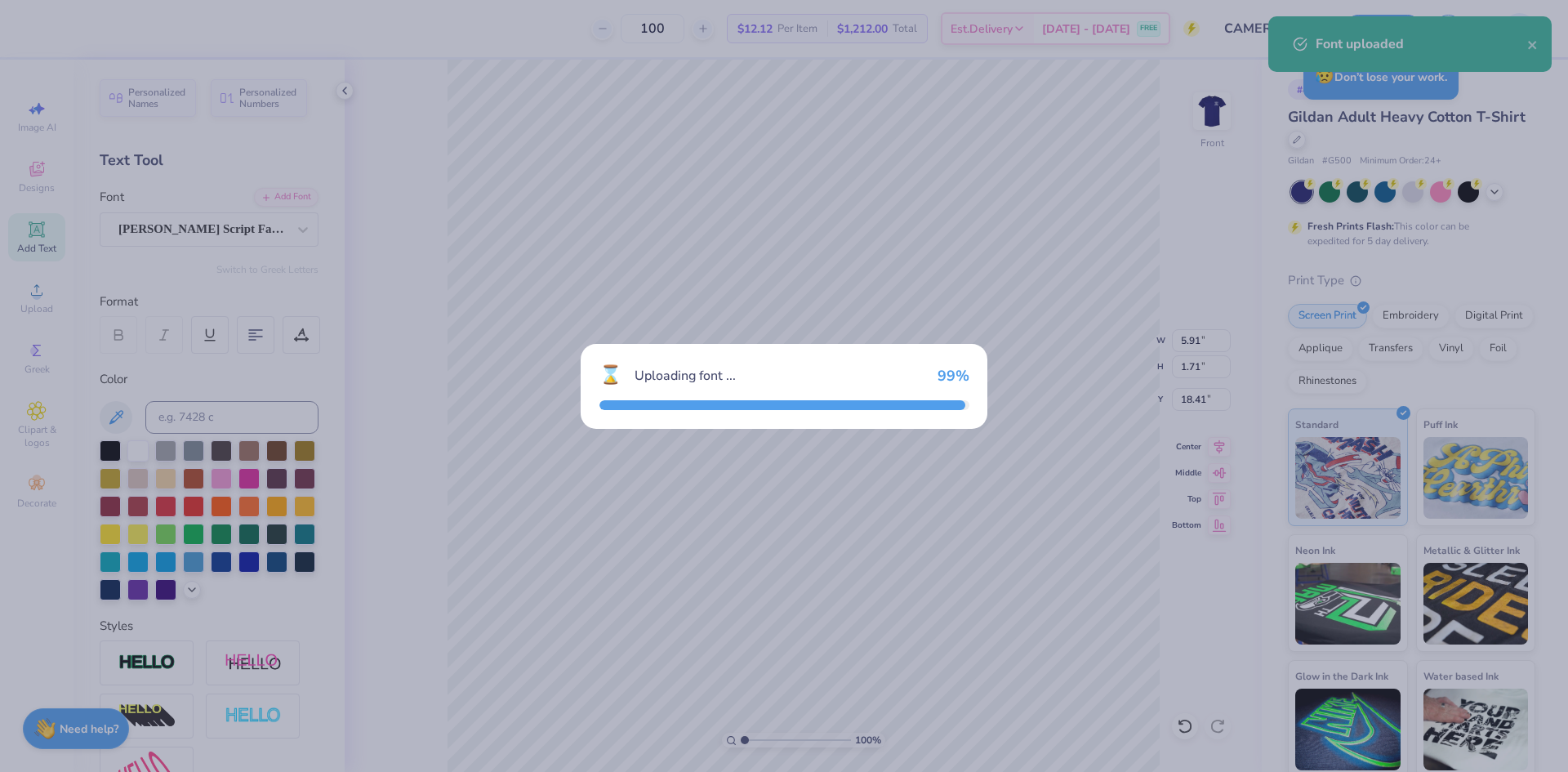
type input "8.17"
type input "1.79"
type input "18.36"
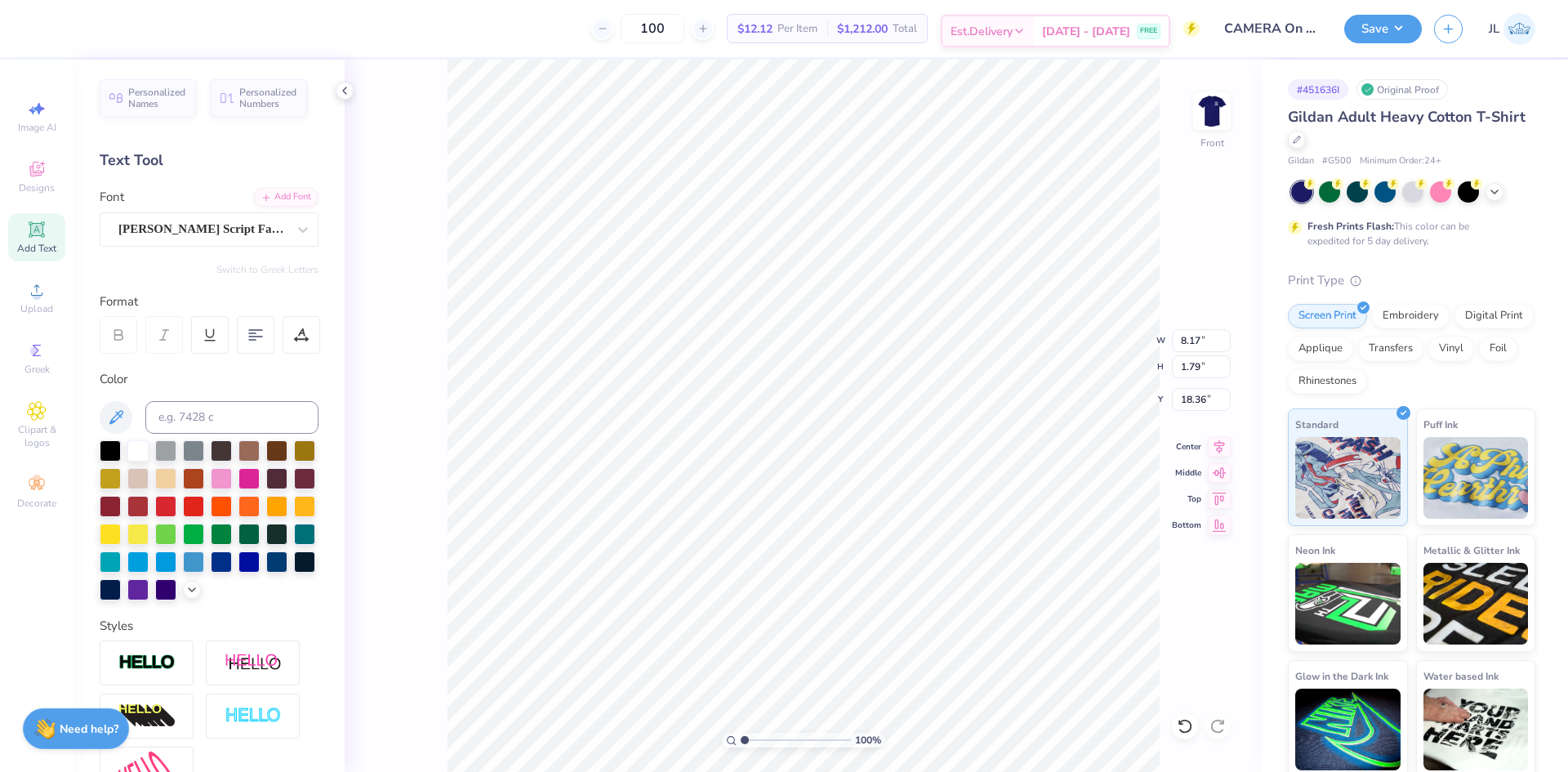
scroll to position [14, 6]
type textarea "Sharks for Israel"
type input "13.84"
type input "2.75"
type input "17.88"
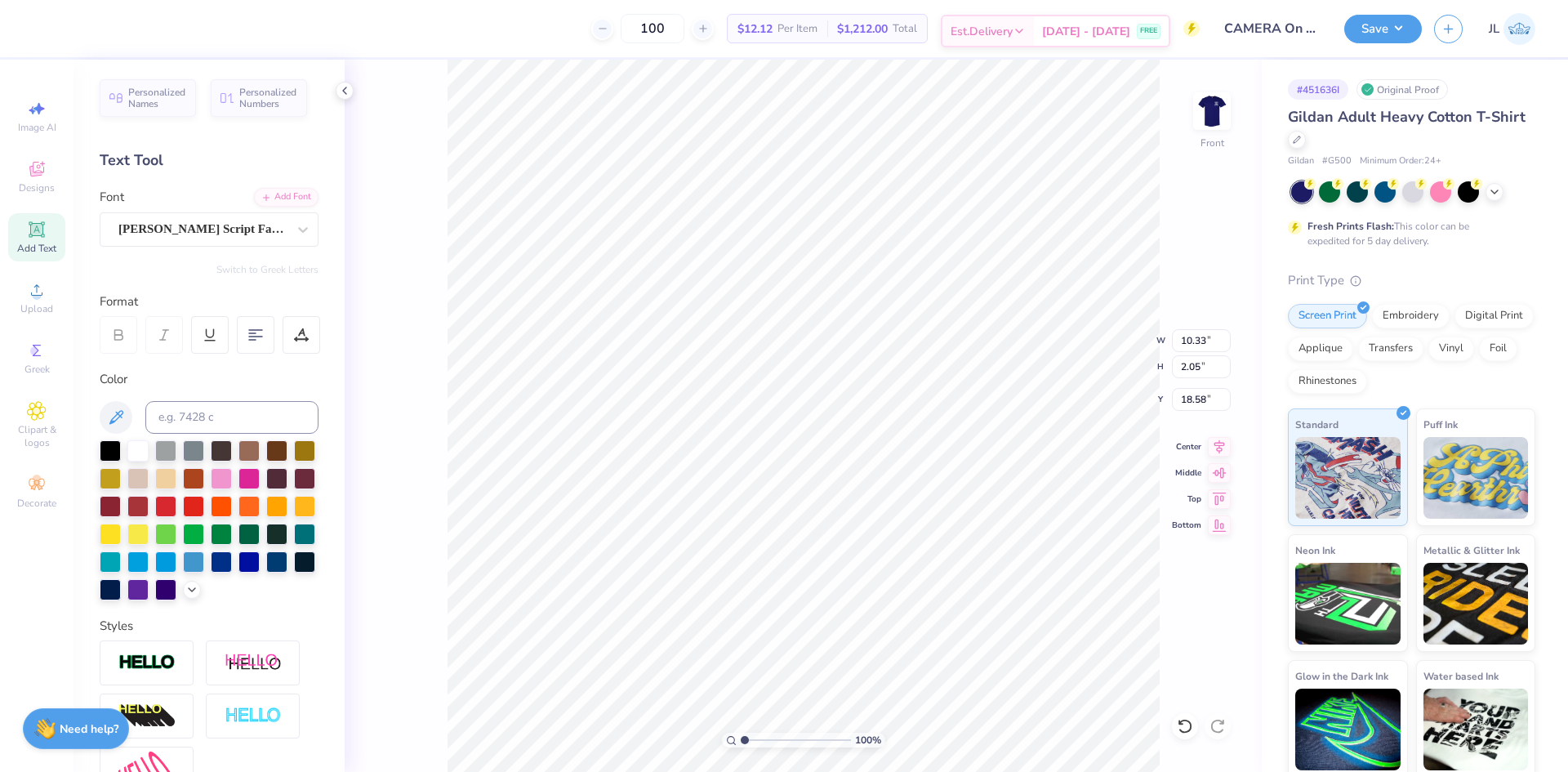
type input "10.33"
type input "2.05"
type input "18.14"
click at [1225, 453] on icon at bounding box center [1219, 444] width 23 height 20
type input "11.00"
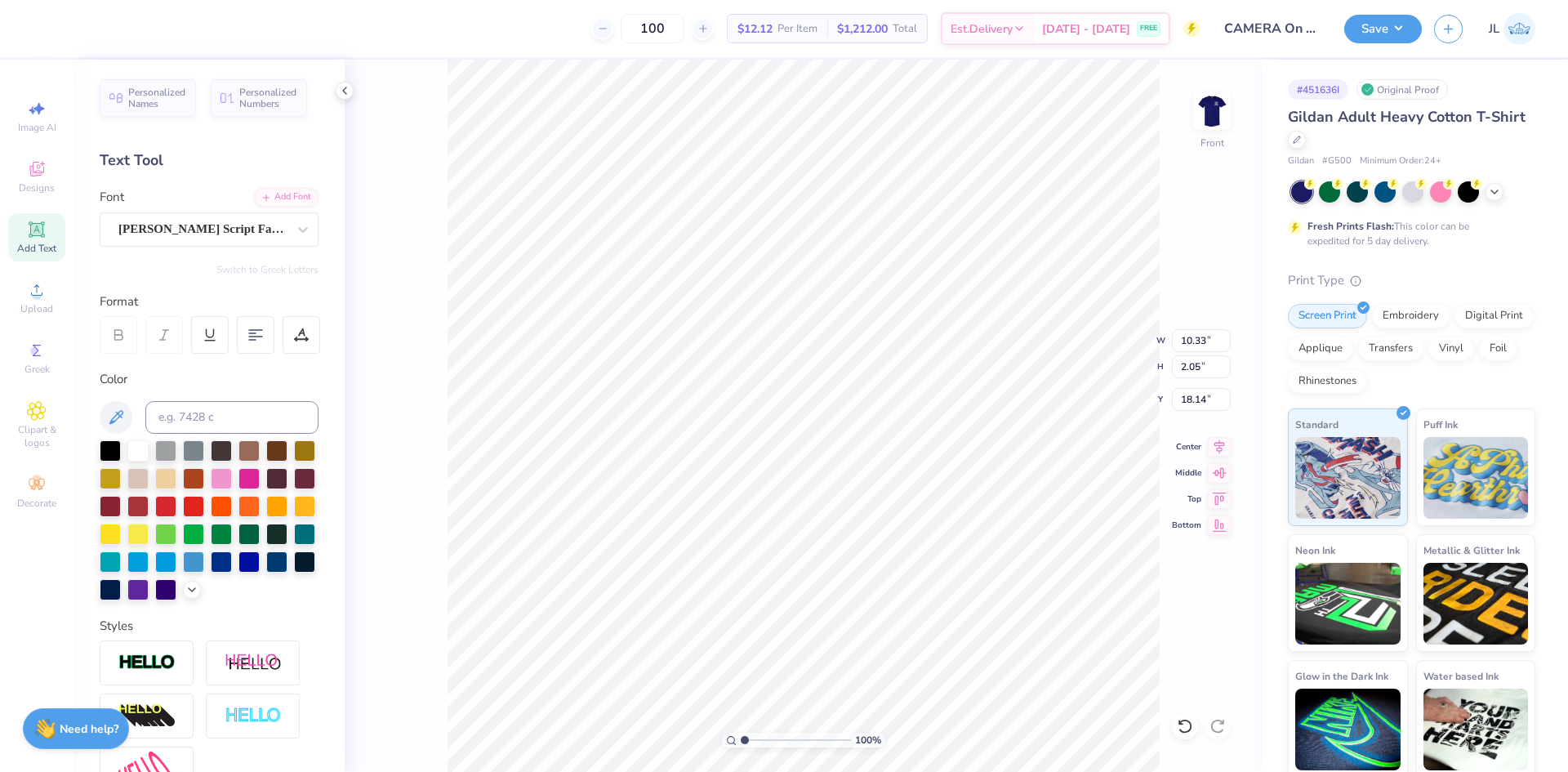
type input "6.82"
type input "10.84"
click at [1220, 442] on icon at bounding box center [1219, 444] width 23 height 20
type input "10.33"
type input "2.05"
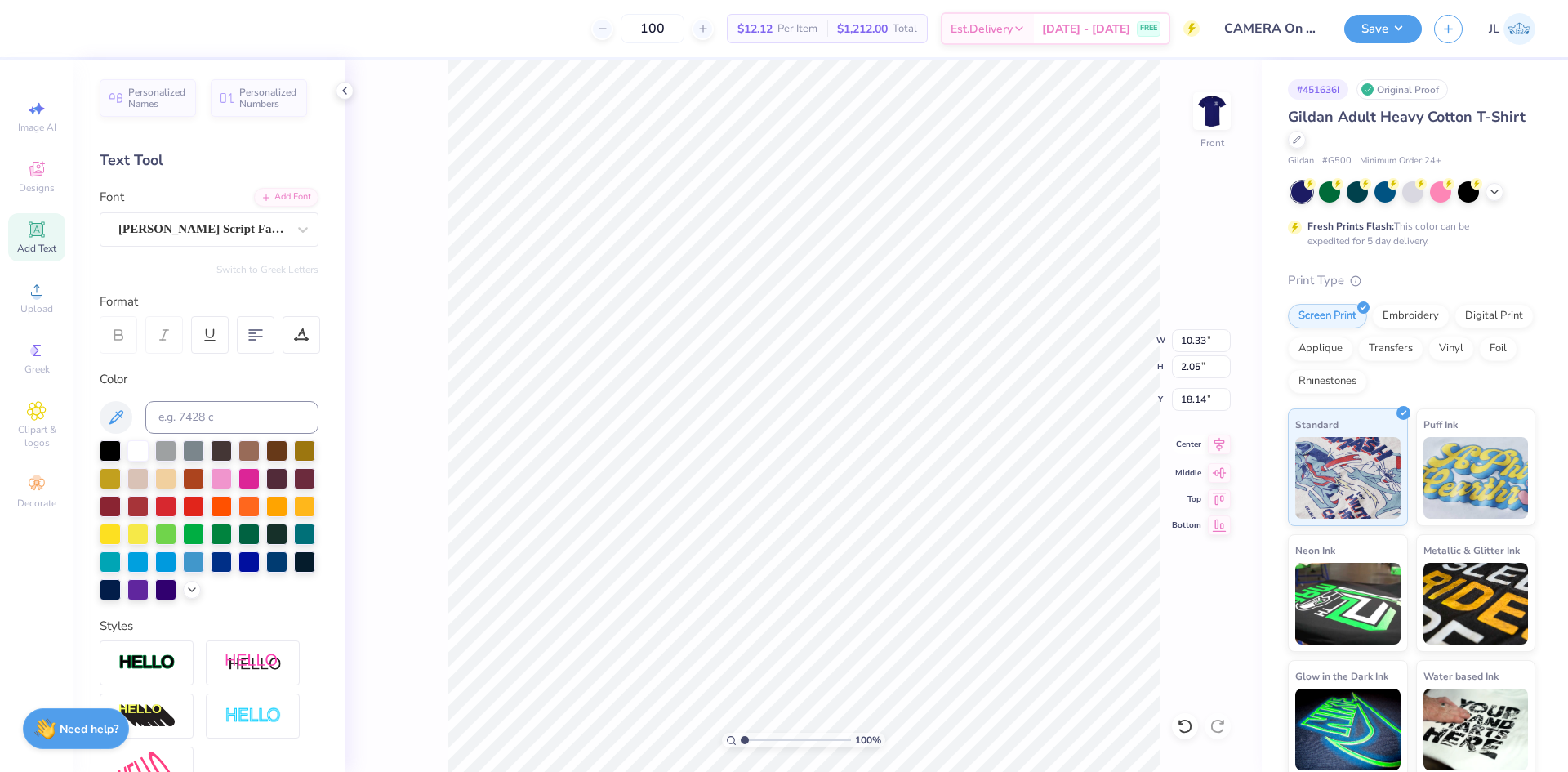
type input "18.10"
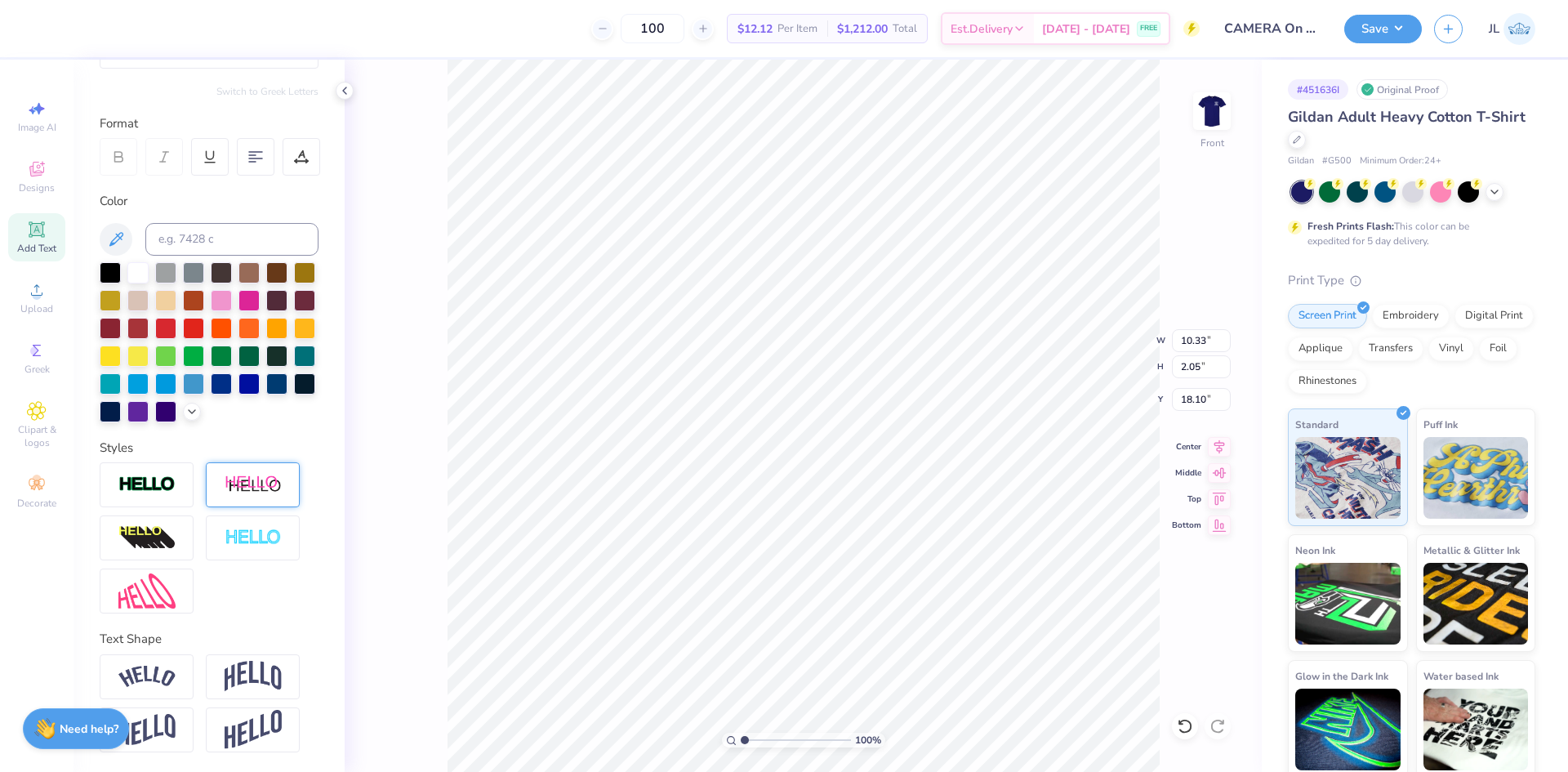
scroll to position [206, 0]
click at [279, 666] on img at bounding box center [253, 676] width 57 height 31
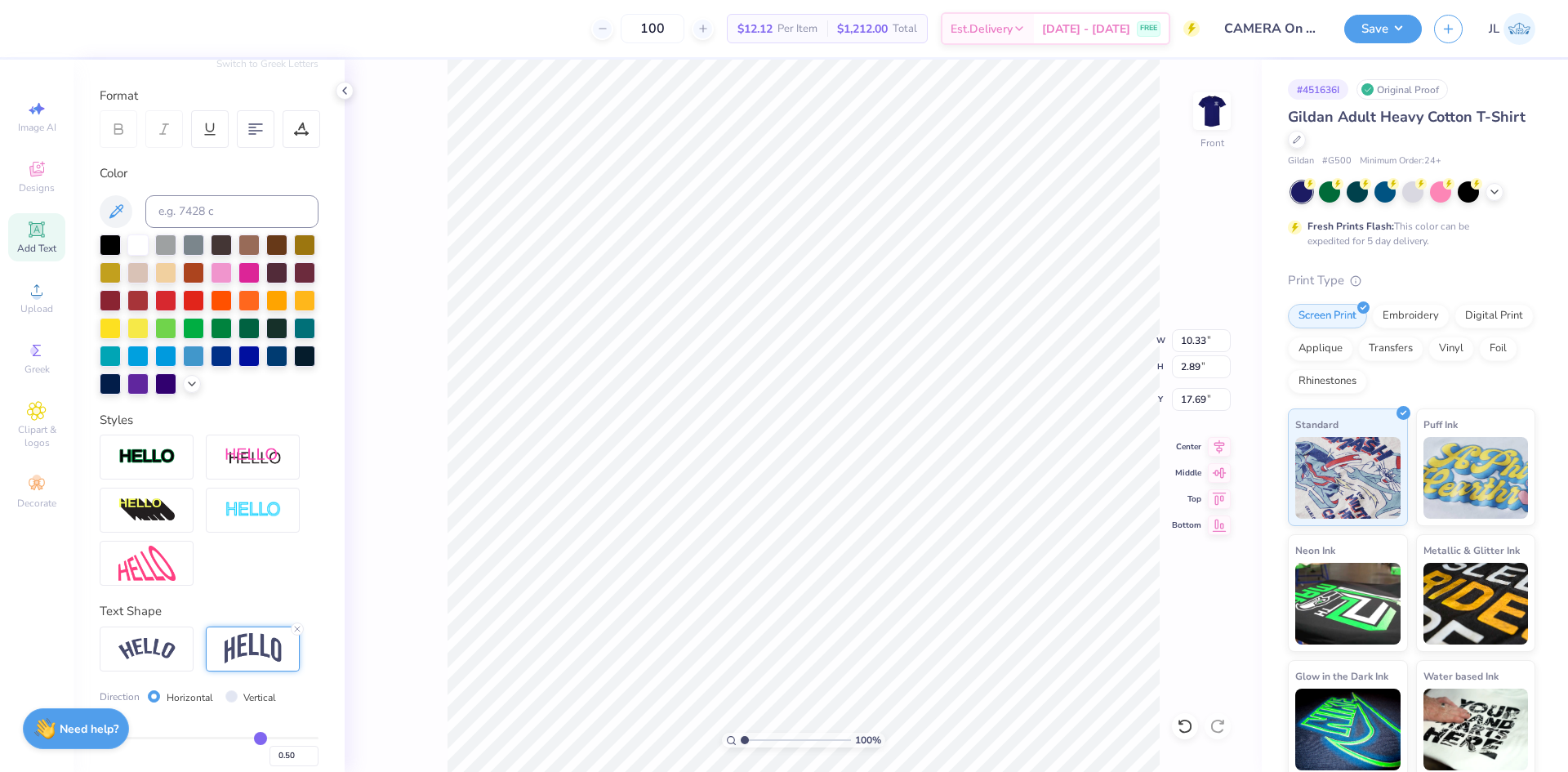
type input "2.89"
type input "17.69"
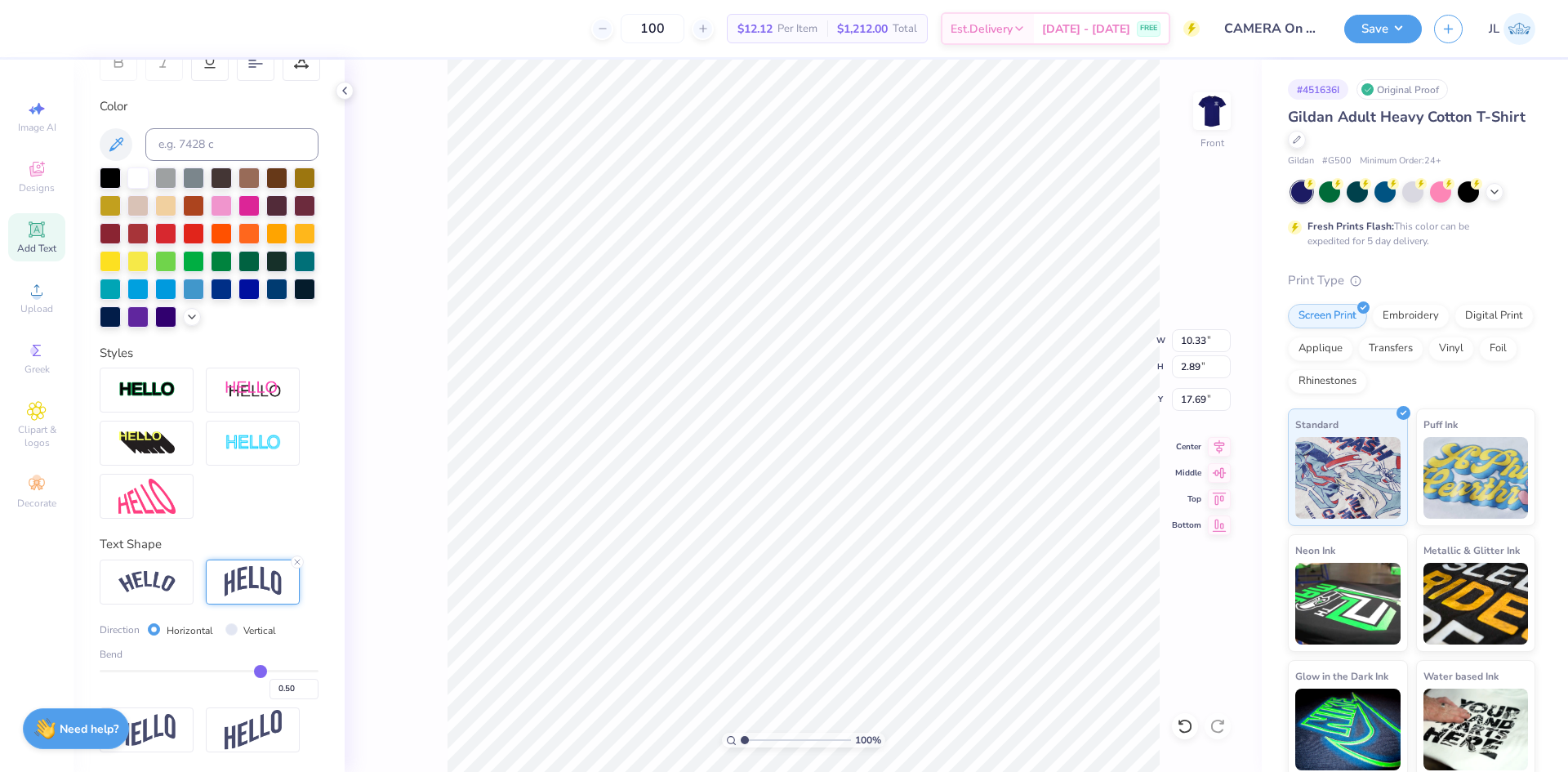
scroll to position [301, 0]
drag, startPoint x: 274, startPoint y: 686, endPoint x: 286, endPoint y: 687, distance: 12.0
click at [286, 687] on input "0.50" at bounding box center [294, 689] width 49 height 21
type input "0.30"
type input "0.3"
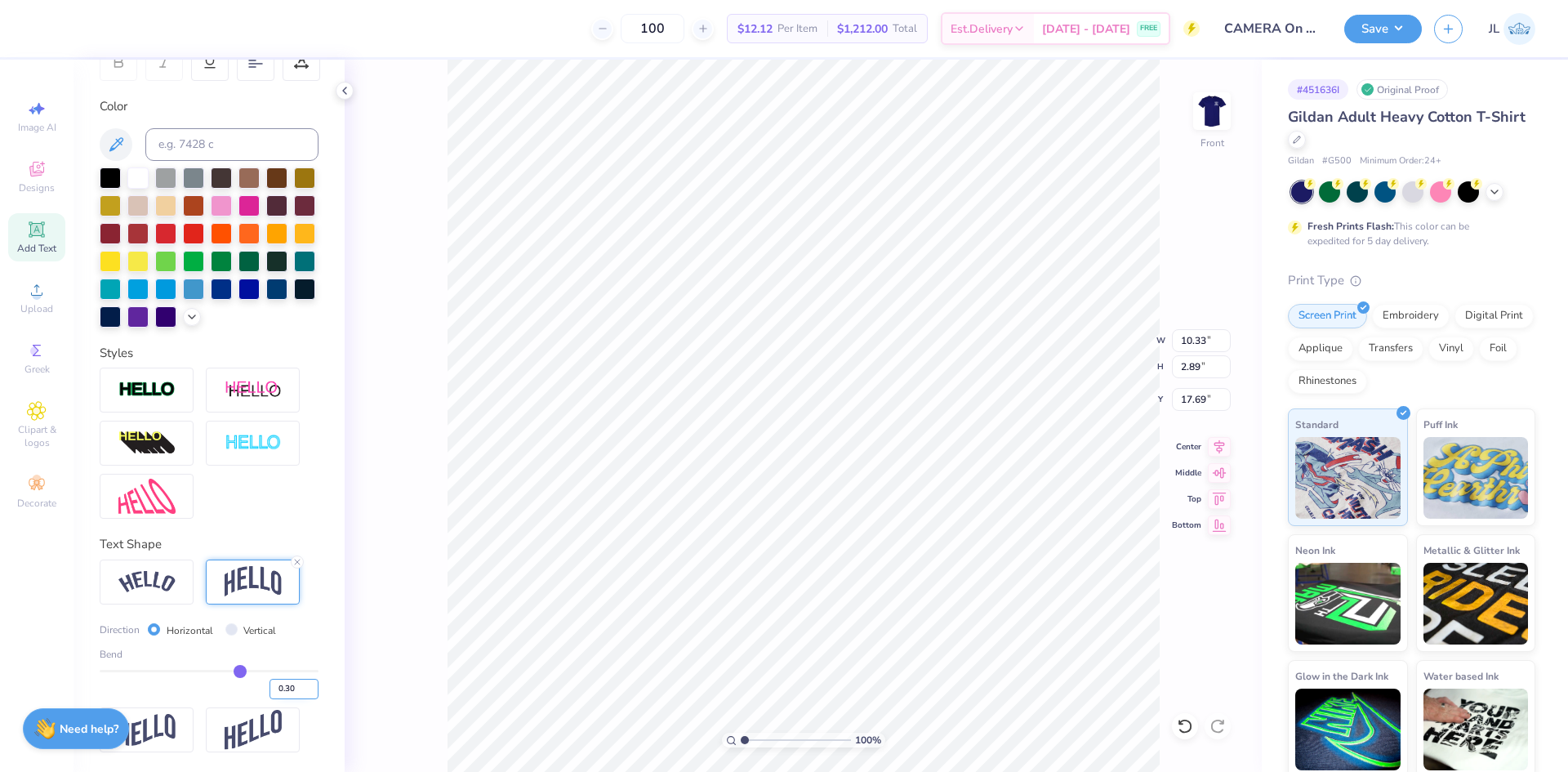
type input "2.18"
type input "18.04"
click at [316, 654] on div "Personalized Names Personalized Numbers Text Tool Add Font Font [PERSON_NAME] S…" at bounding box center [209, 415] width 272 height 712
drag, startPoint x: 278, startPoint y: 687, endPoint x: 304, endPoint y: 685, distance: 26.1
click at [304, 685] on input "0.30" at bounding box center [294, 689] width 49 height 21
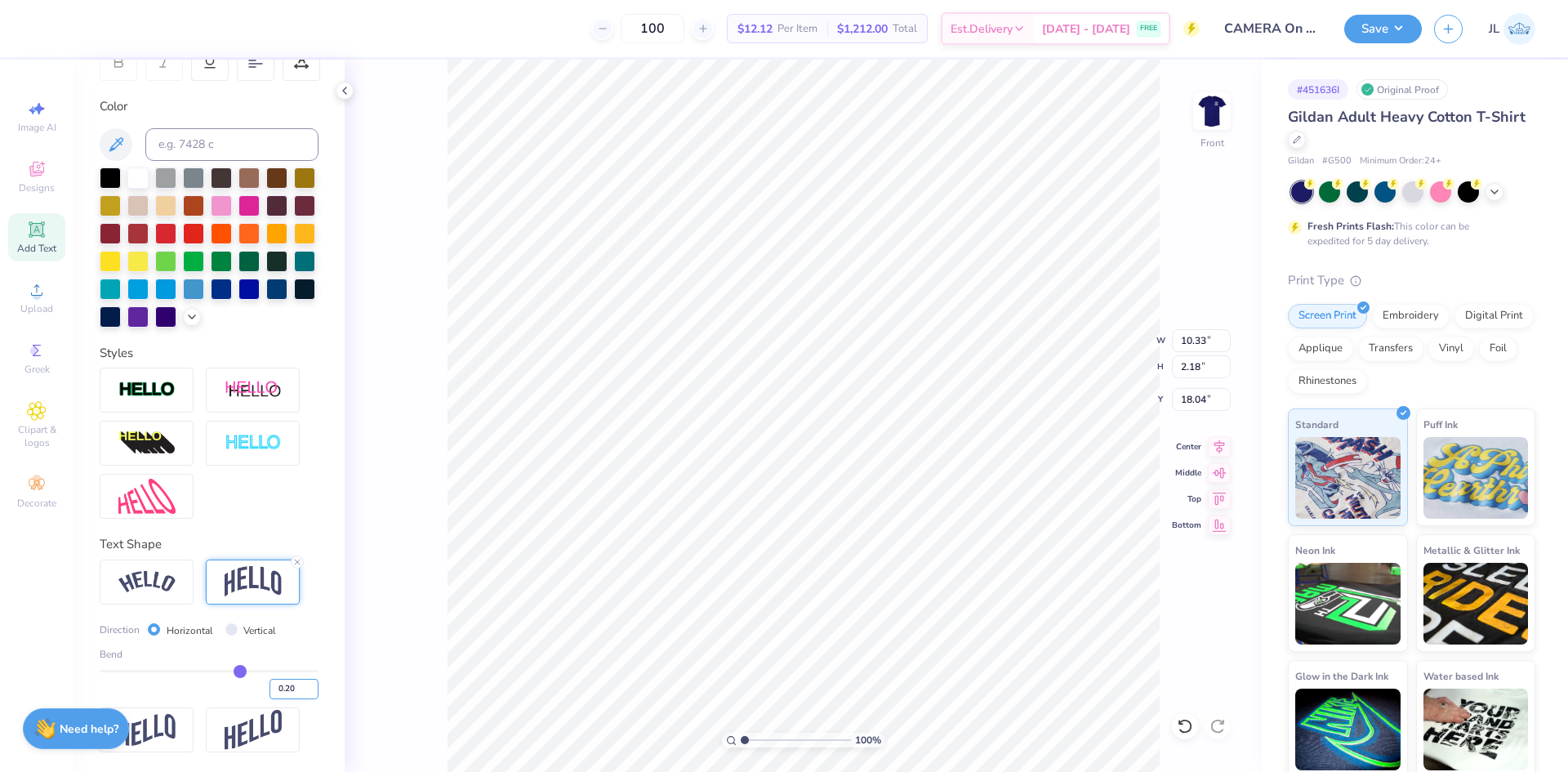
type input "0.20"
type input "0.2"
type input "1.93"
type input "18.16"
click at [315, 654] on div "Personalized Names Personalized Numbers Text Tool Add Font Font [PERSON_NAME] S…" at bounding box center [209, 415] width 272 height 712
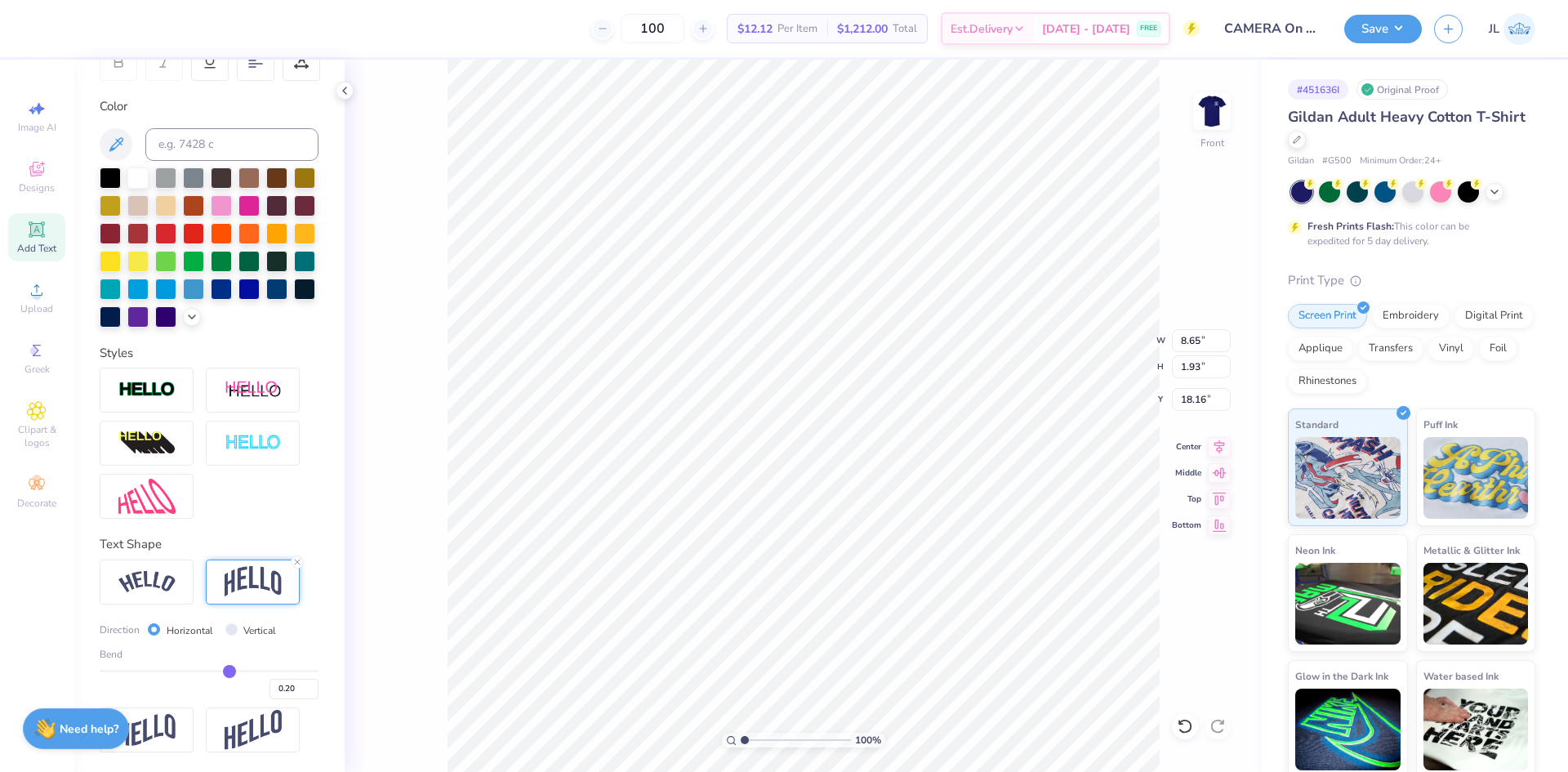
type input "8.65"
type input "1.62"
type input "18.18"
type input "6.23"
type input "13.44"
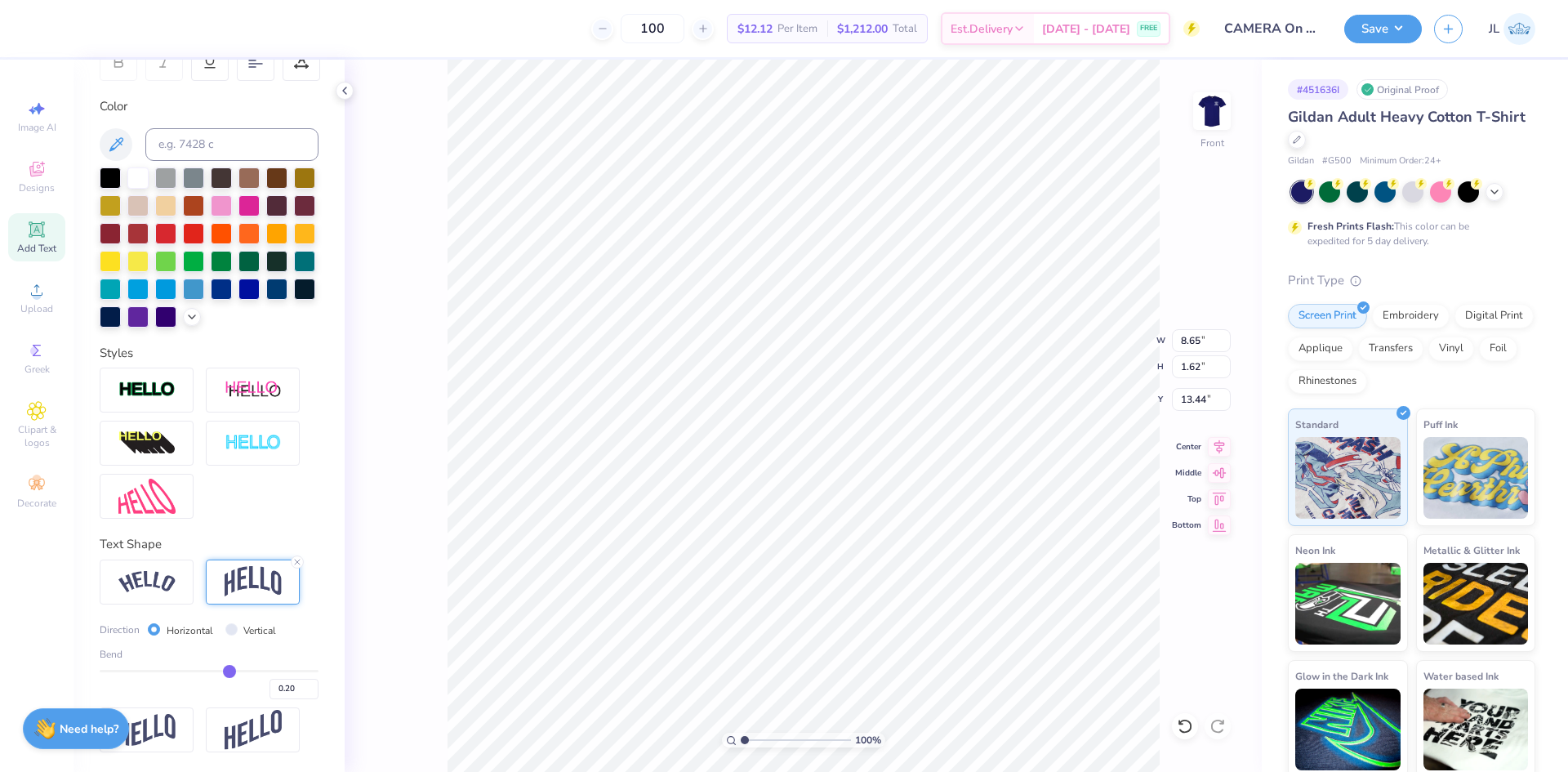
type input "11.00"
type input "6.82"
type input "6.23"
click at [1216, 442] on icon at bounding box center [1219, 443] width 10 height 14
click at [919, 495] on li "Download vector" at bounding box center [934, 497] width 128 height 32
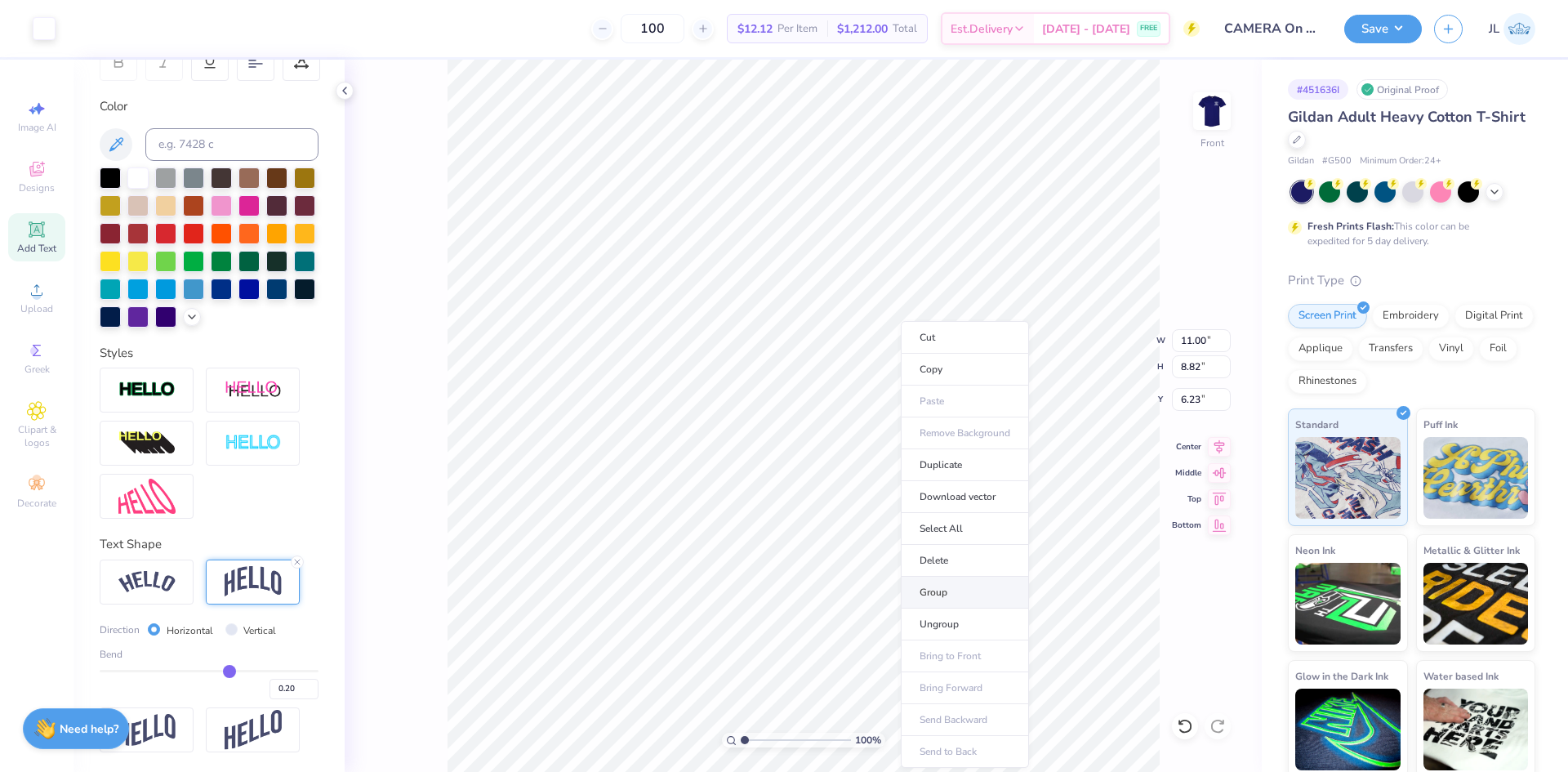
click at [965, 592] on li "Group" at bounding box center [964, 593] width 128 height 32
click at [1200, 350] on input "11.00" at bounding box center [1201, 341] width 59 height 23
click at [1201, 350] on input "11.00" at bounding box center [1201, 341] width 59 height 23
type input "11.00"
type input "6.24"
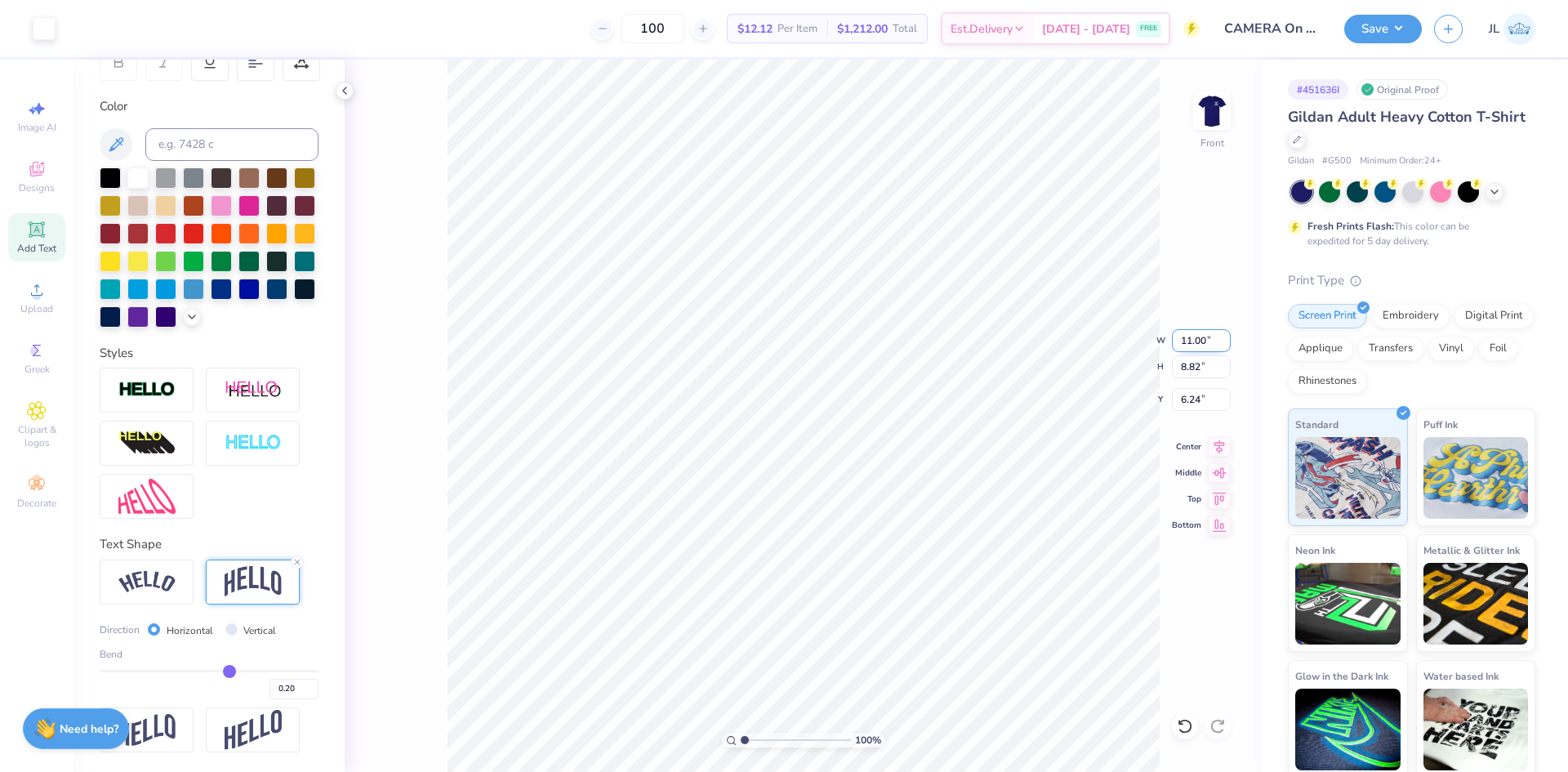
click at [1188, 342] on input "11.00" at bounding box center [1201, 341] width 59 height 23
type input "12.00"
type input "9.63"
click at [1187, 395] on input "5.83" at bounding box center [1201, 400] width 59 height 23
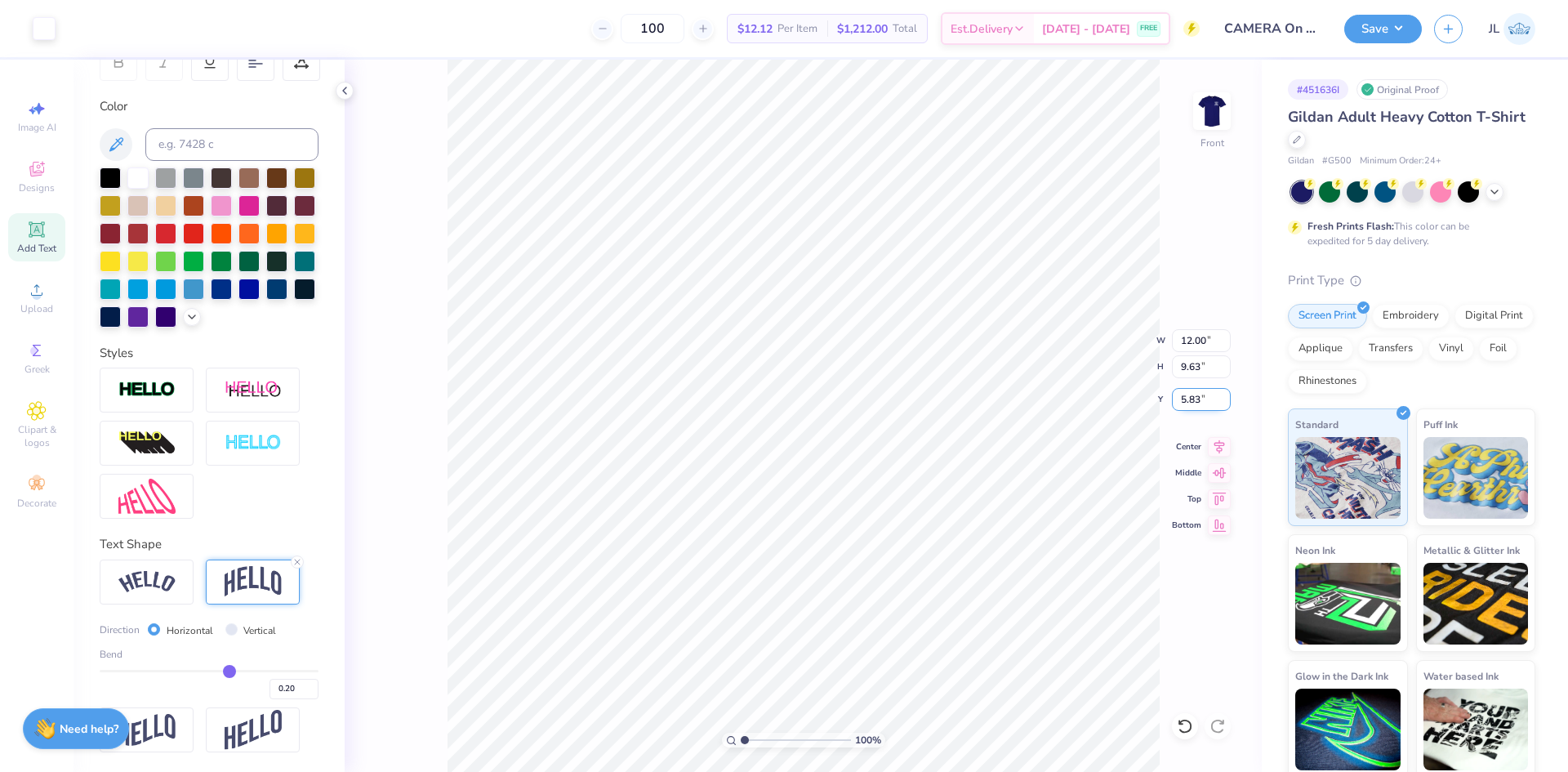
click at [1187, 395] on input "5.83" at bounding box center [1201, 400] width 59 height 23
type input "3.00"
click at [918, 481] on li "Download vector" at bounding box center [917, 484] width 128 height 32
click at [951, 616] on li "Ungroup" at bounding box center [931, 625] width 128 height 32
type input "11.00"
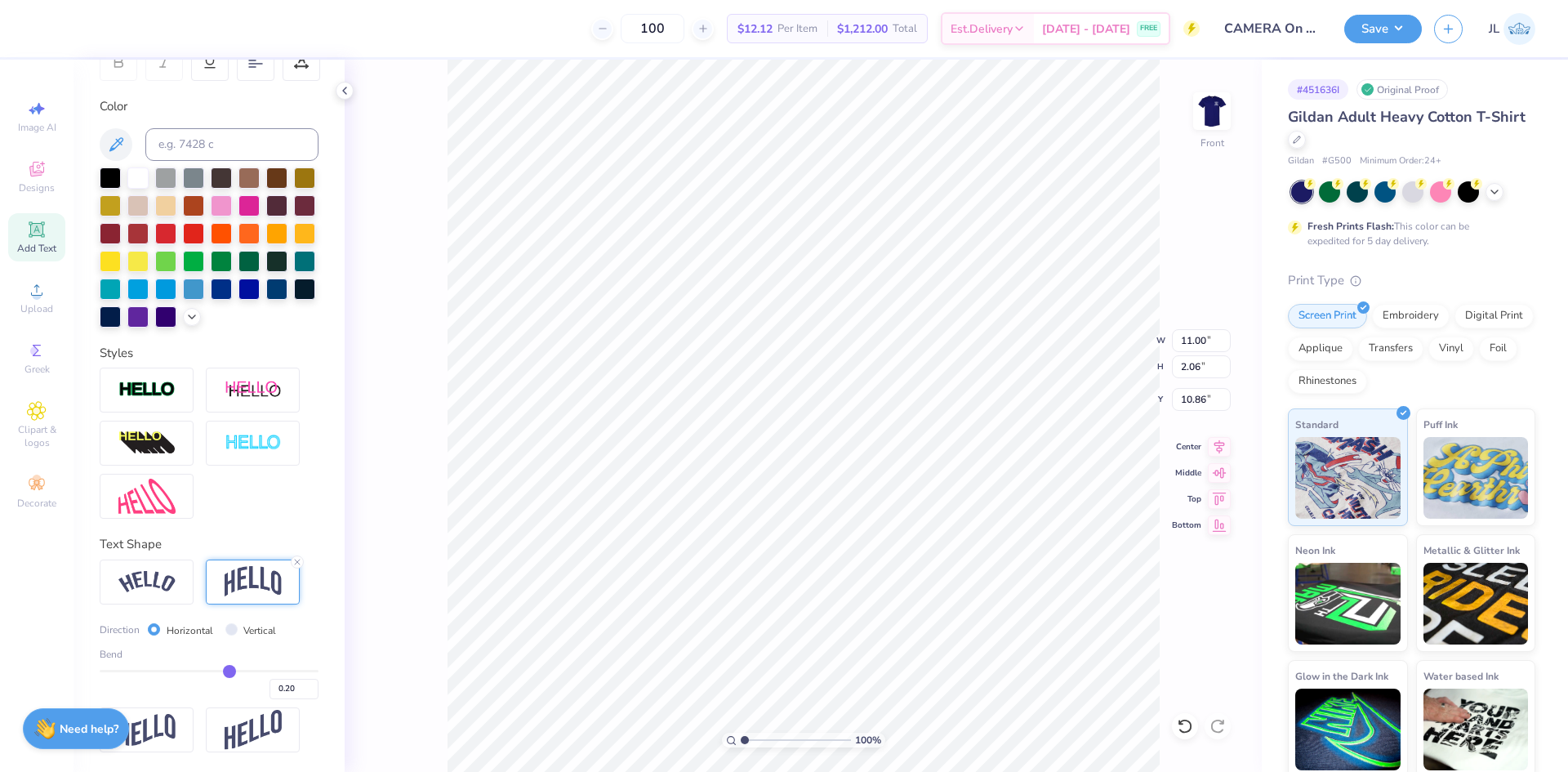
type input "2.06"
click at [1215, 449] on icon at bounding box center [1219, 444] width 23 height 20
click at [1220, 445] on icon at bounding box center [1219, 443] width 10 height 14
click at [884, 559] on li "Group" at bounding box center [891, 562] width 128 height 32
click at [935, 494] on li "Download vector" at bounding box center [947, 494] width 128 height 32
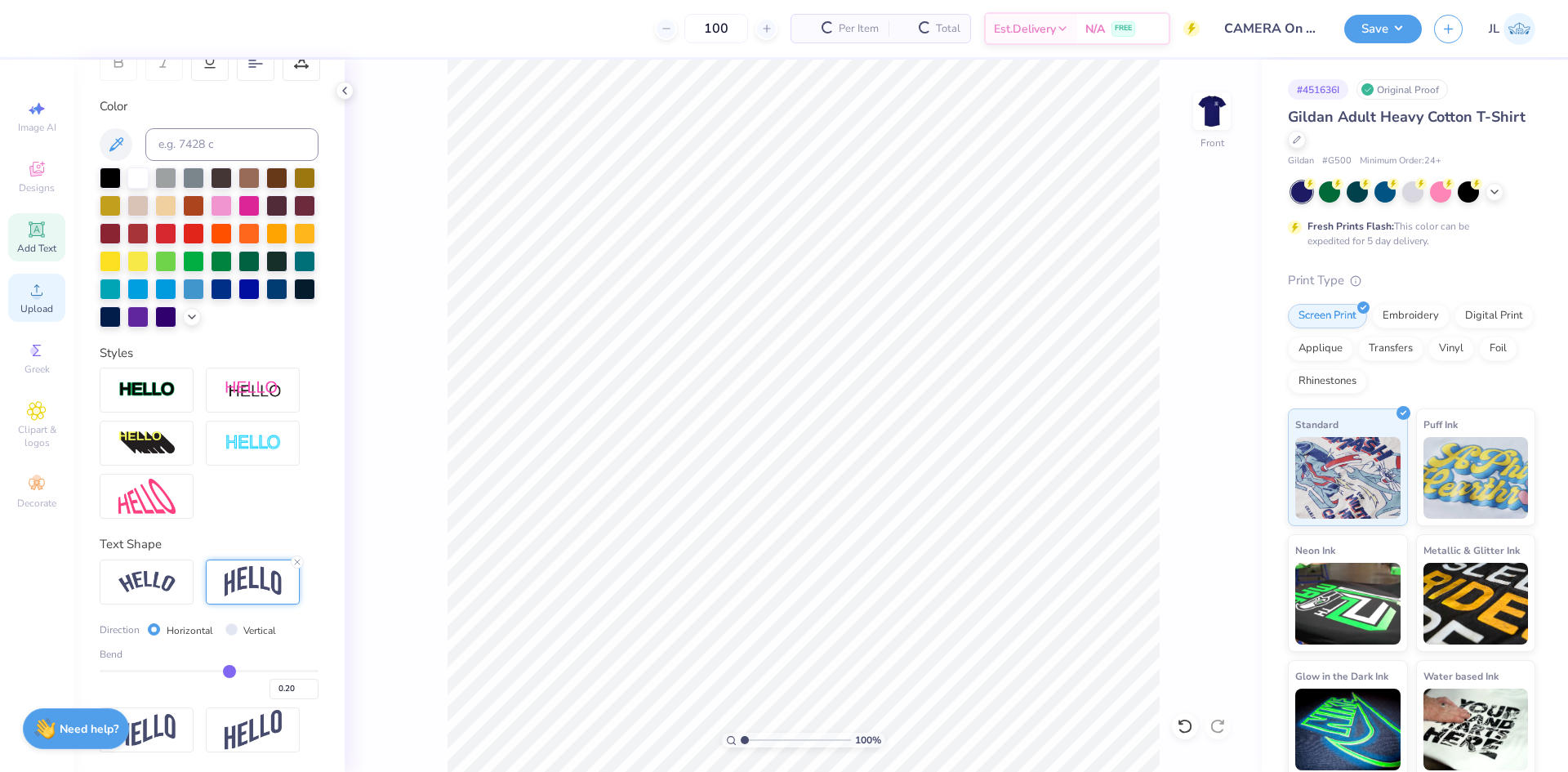
click at [21, 291] on div "Upload" at bounding box center [36, 298] width 57 height 49
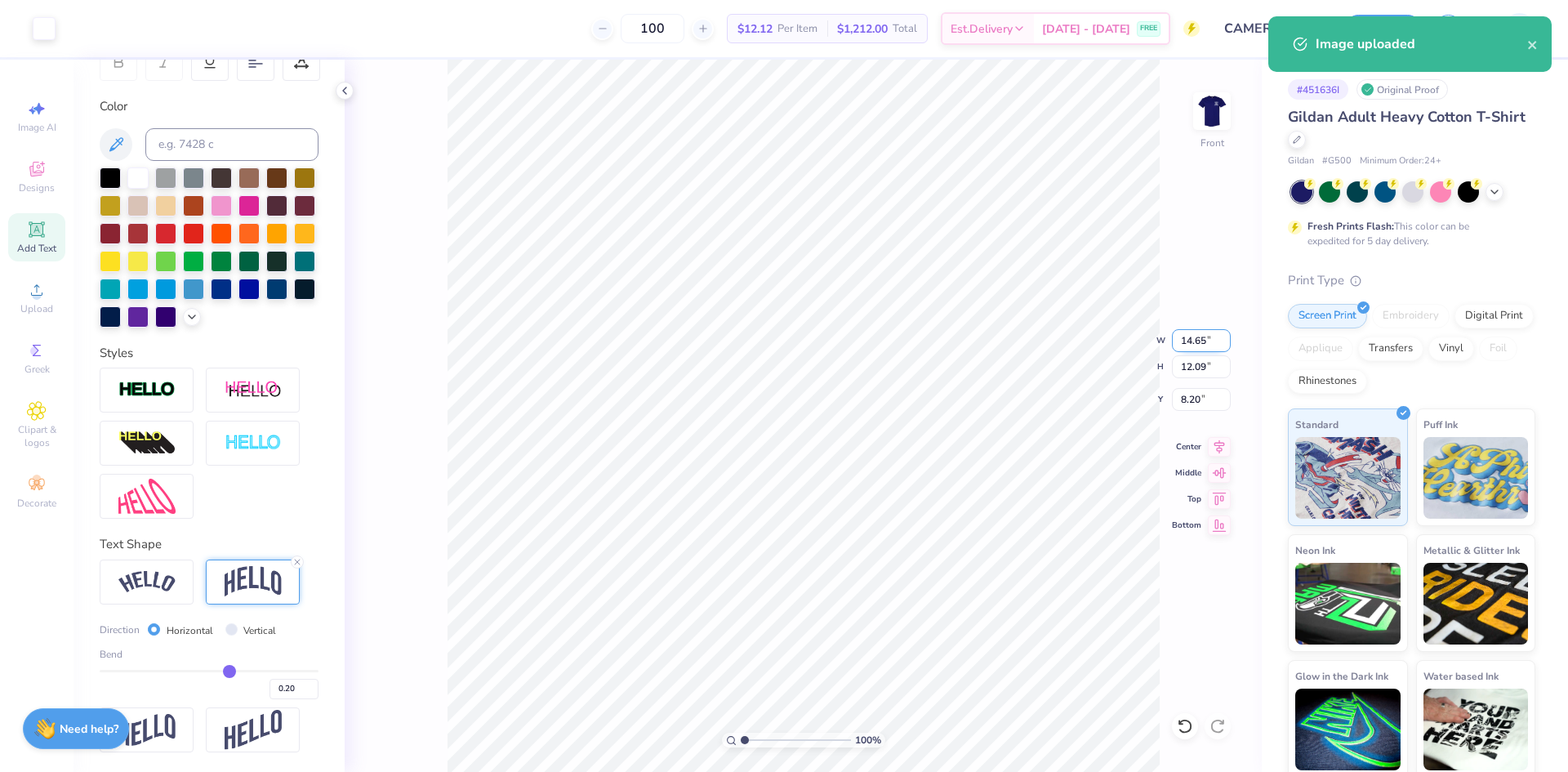
click at [1192, 334] on input "14.65" at bounding box center [1201, 341] width 59 height 23
type input "12.00"
type input "9.91"
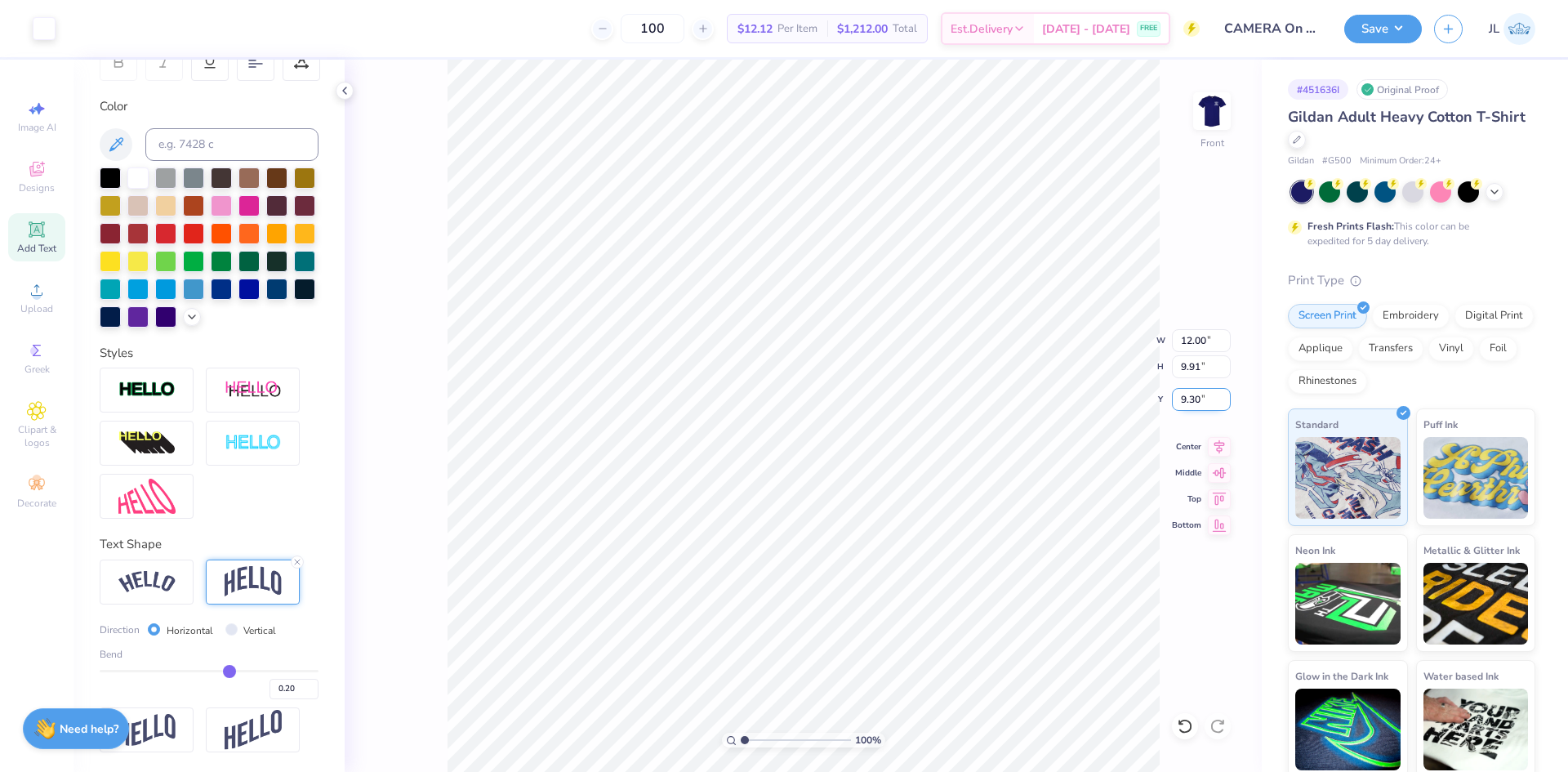
click at [1184, 401] on input "9.30" at bounding box center [1201, 400] width 59 height 23
type input "3.00"
click at [1216, 110] on img at bounding box center [1212, 111] width 65 height 65
click at [490, 35] on div "100 $12.12 Per Item $1,212.00 Total Est. Delivery [DATE] - [DATE] FREE" at bounding box center [634, 28] width 1132 height 57
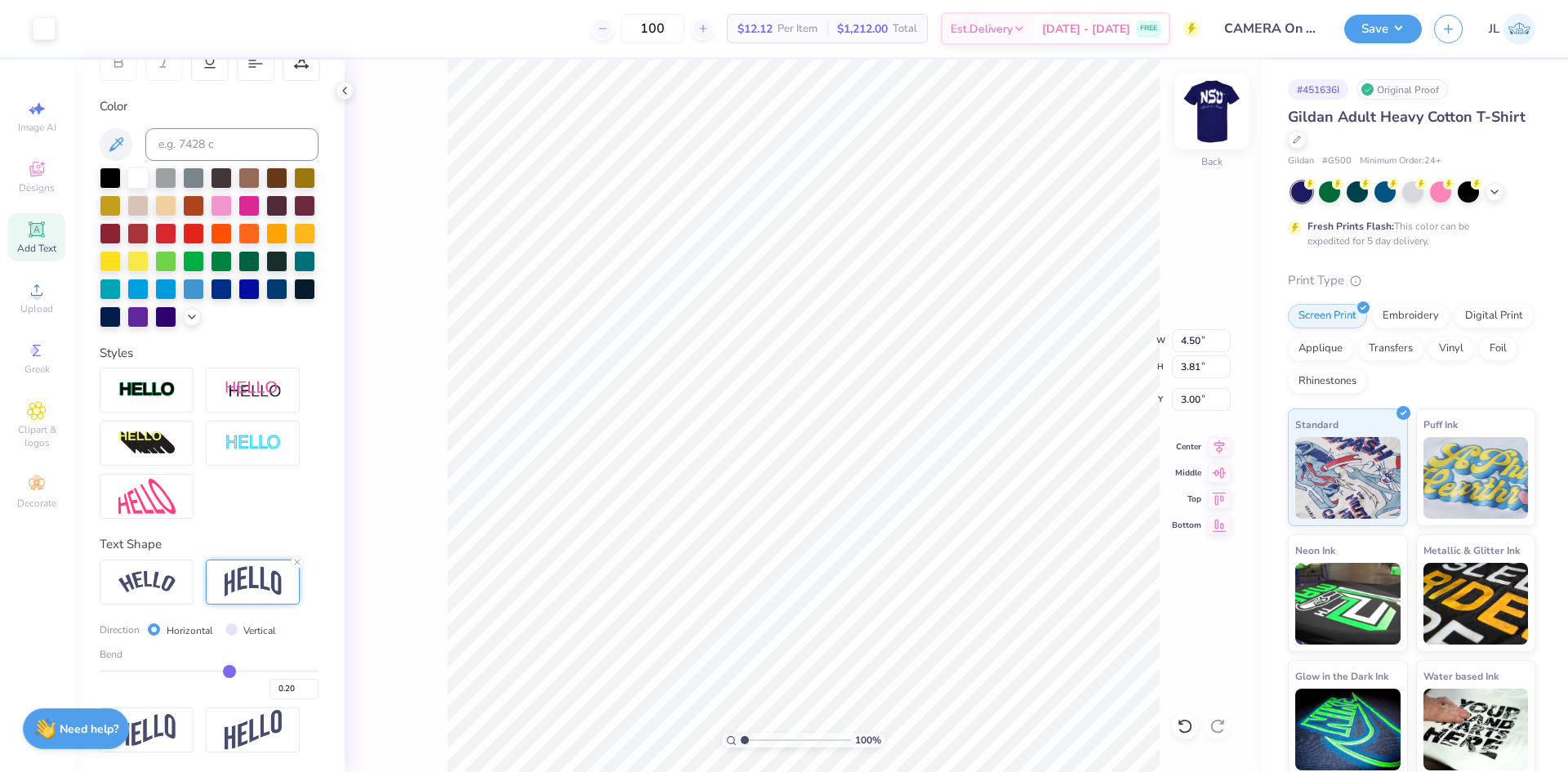
click at [1214, 123] on img at bounding box center [1212, 111] width 65 height 65
click at [350, 91] on icon at bounding box center [344, 91] width 13 height 13
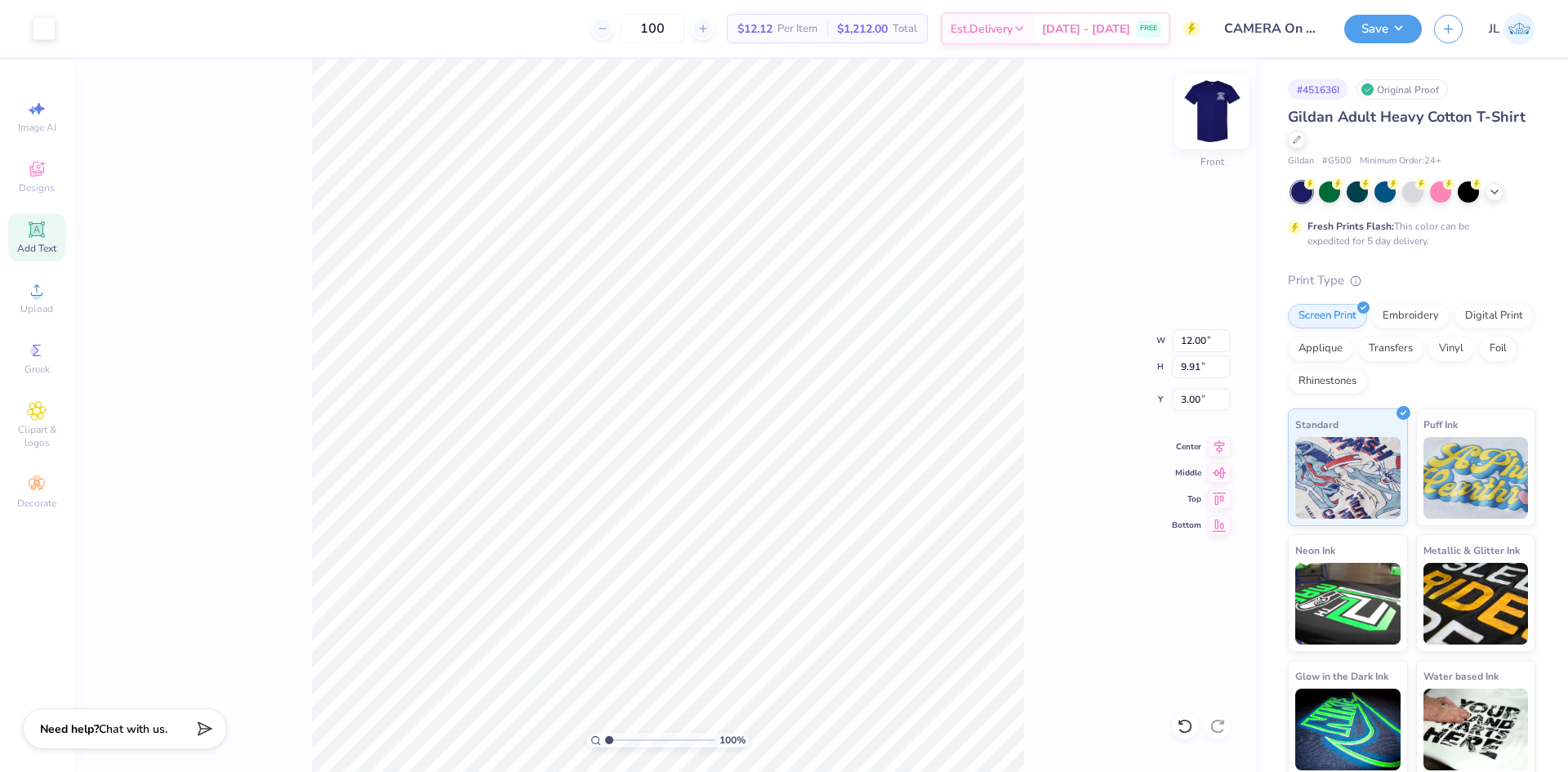
click at [1211, 115] on img at bounding box center [1212, 111] width 65 height 65
click at [1217, 118] on img at bounding box center [1212, 111] width 65 height 65
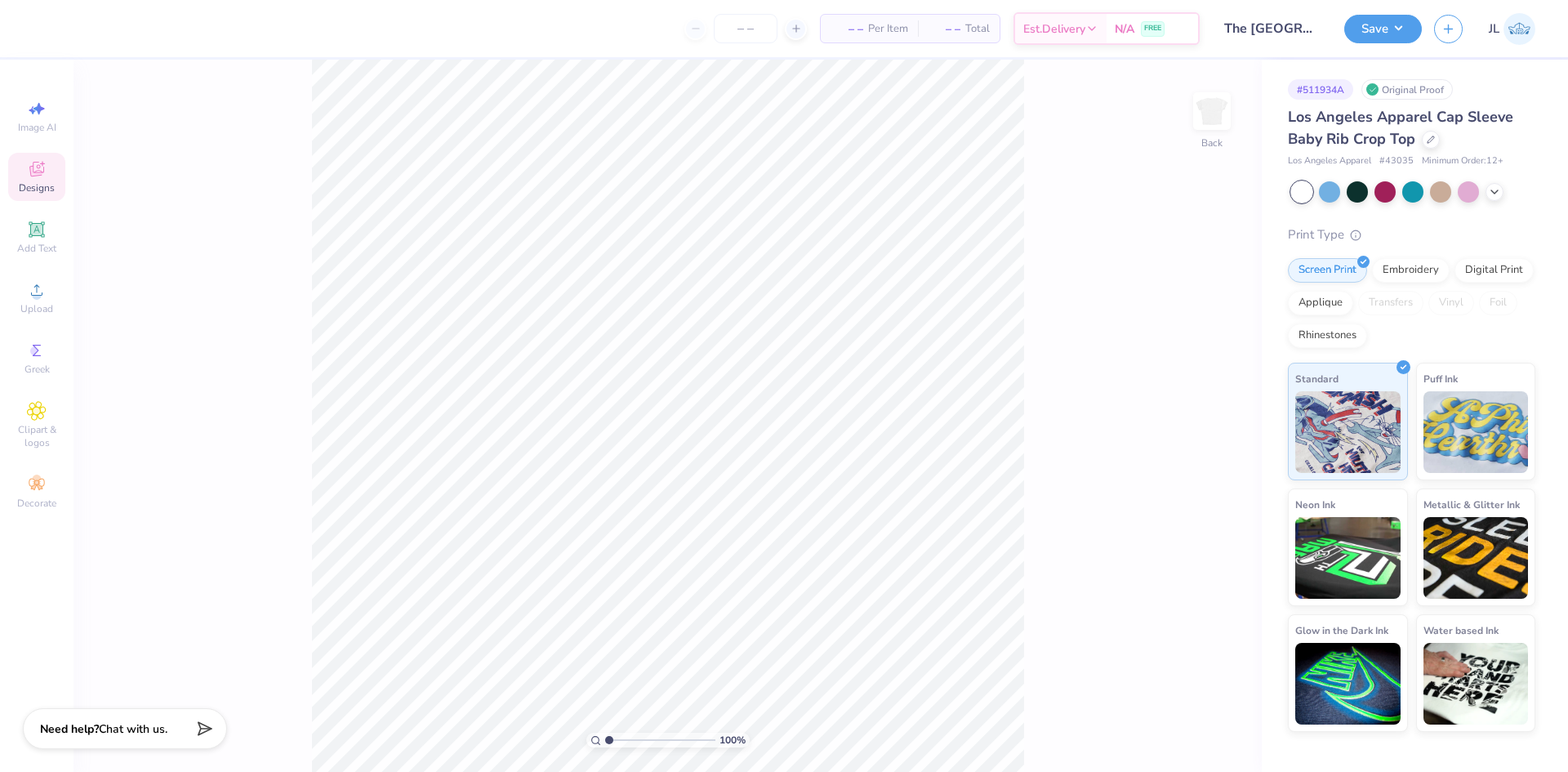
click at [45, 177] on icon at bounding box center [36, 169] width 20 height 20
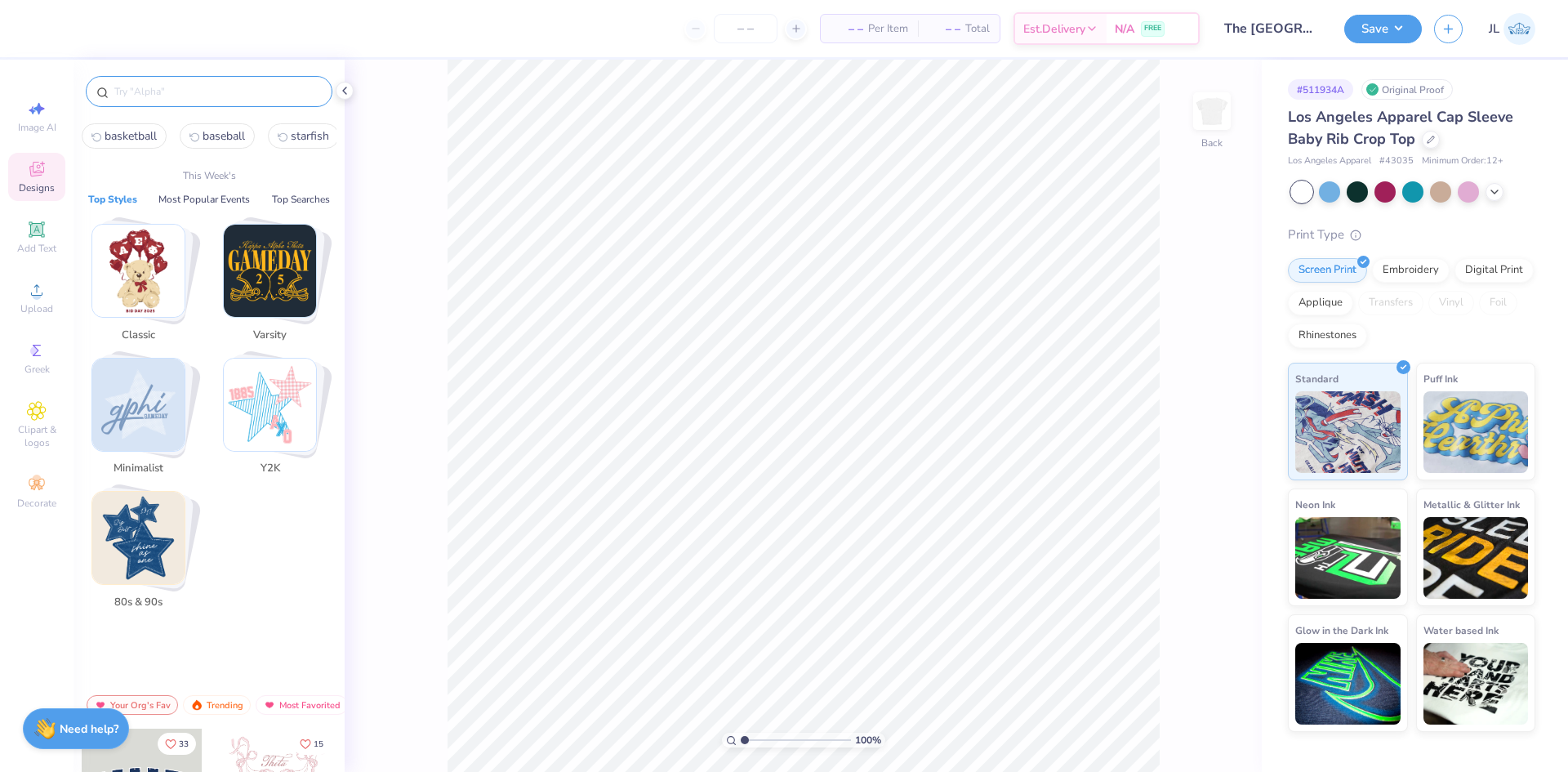
click at [245, 92] on input "text" at bounding box center [217, 91] width 209 height 17
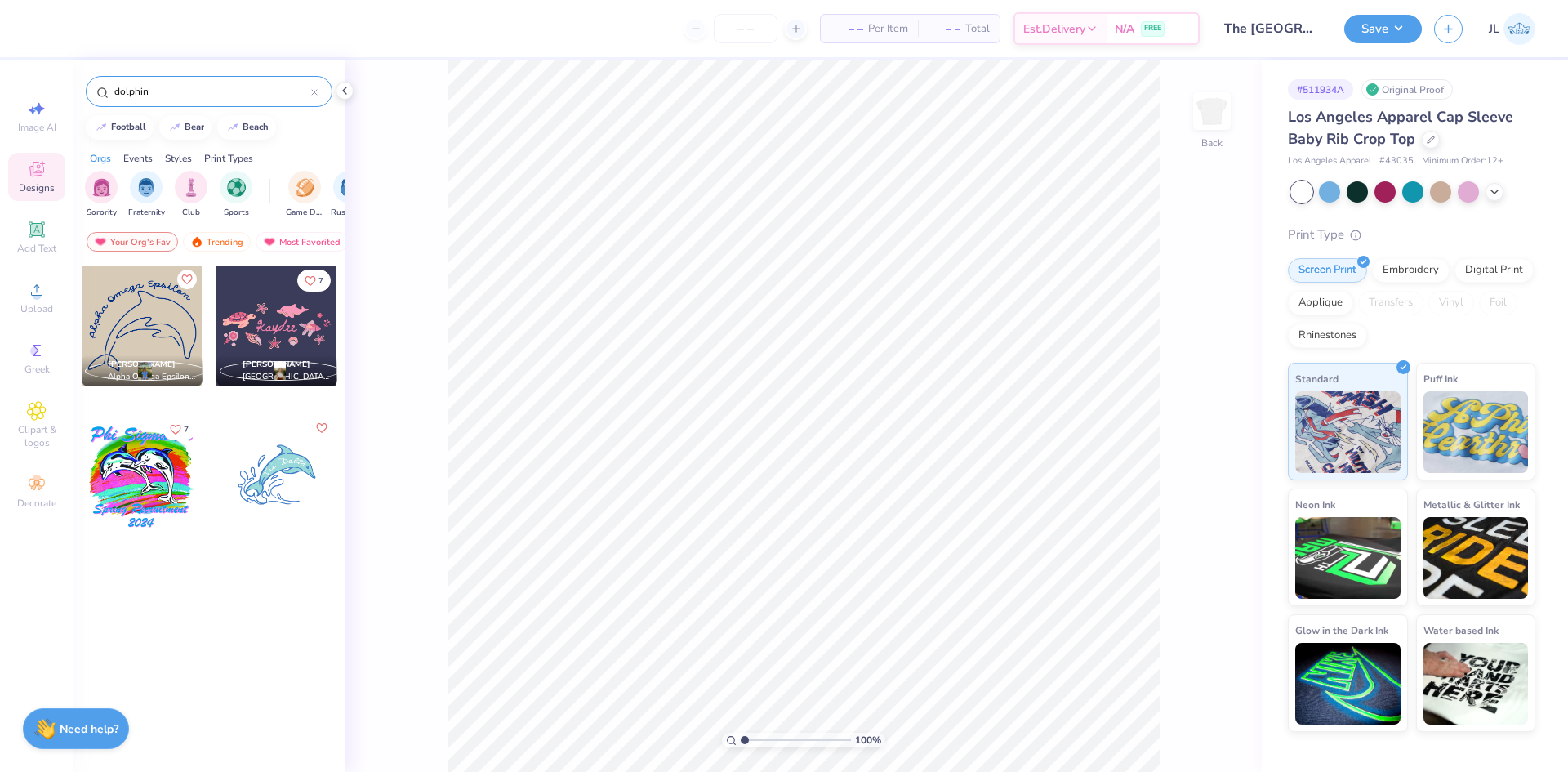
click at [154, 96] on input "dolphin" at bounding box center [212, 91] width 199 height 17
type input "dolphin"
click at [259, 475] on div at bounding box center [277, 475] width 121 height 121
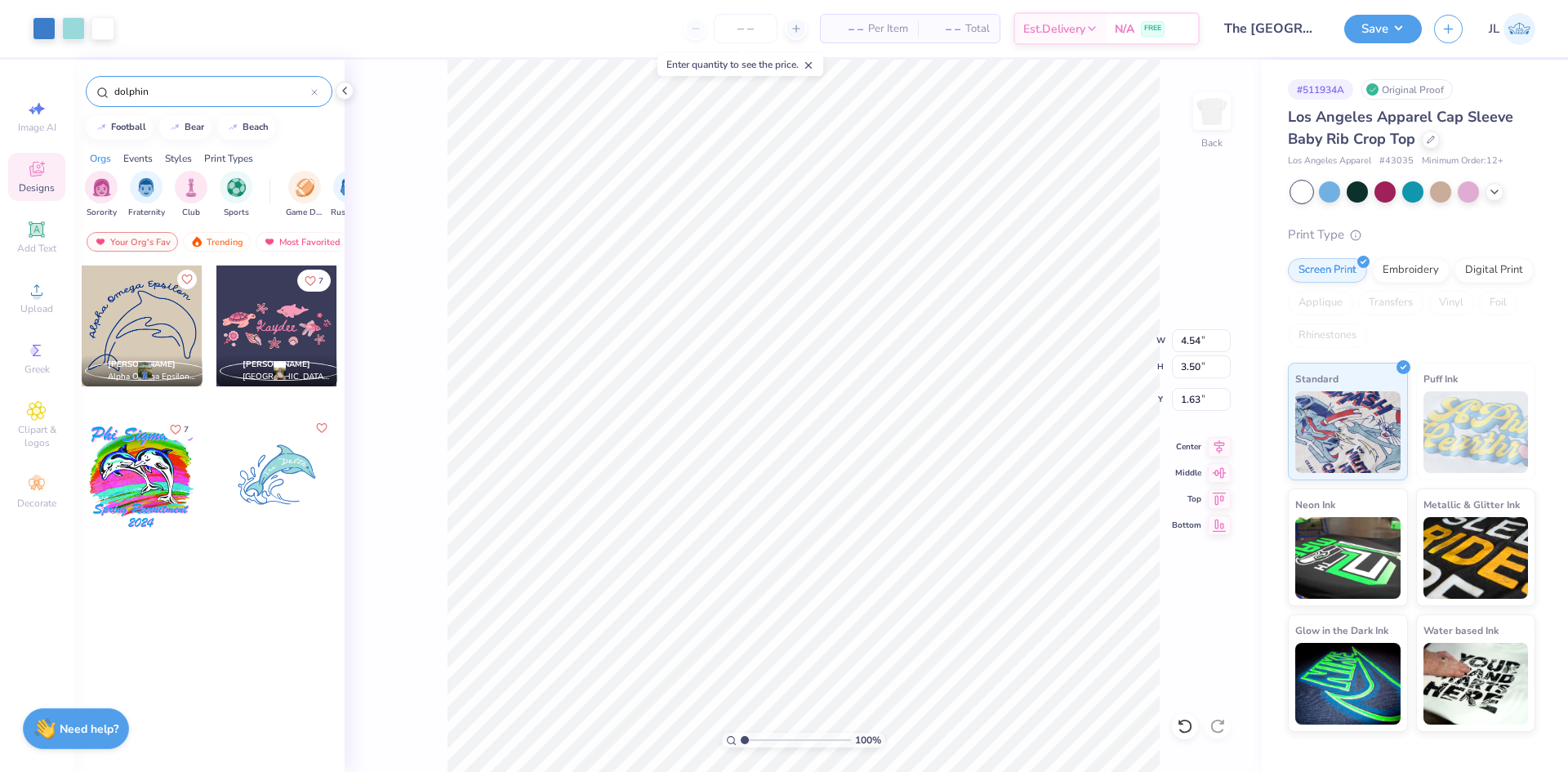
type input "4.54"
type input "3.50"
type input "3.25"
type input "5.54"
type input "4.27"
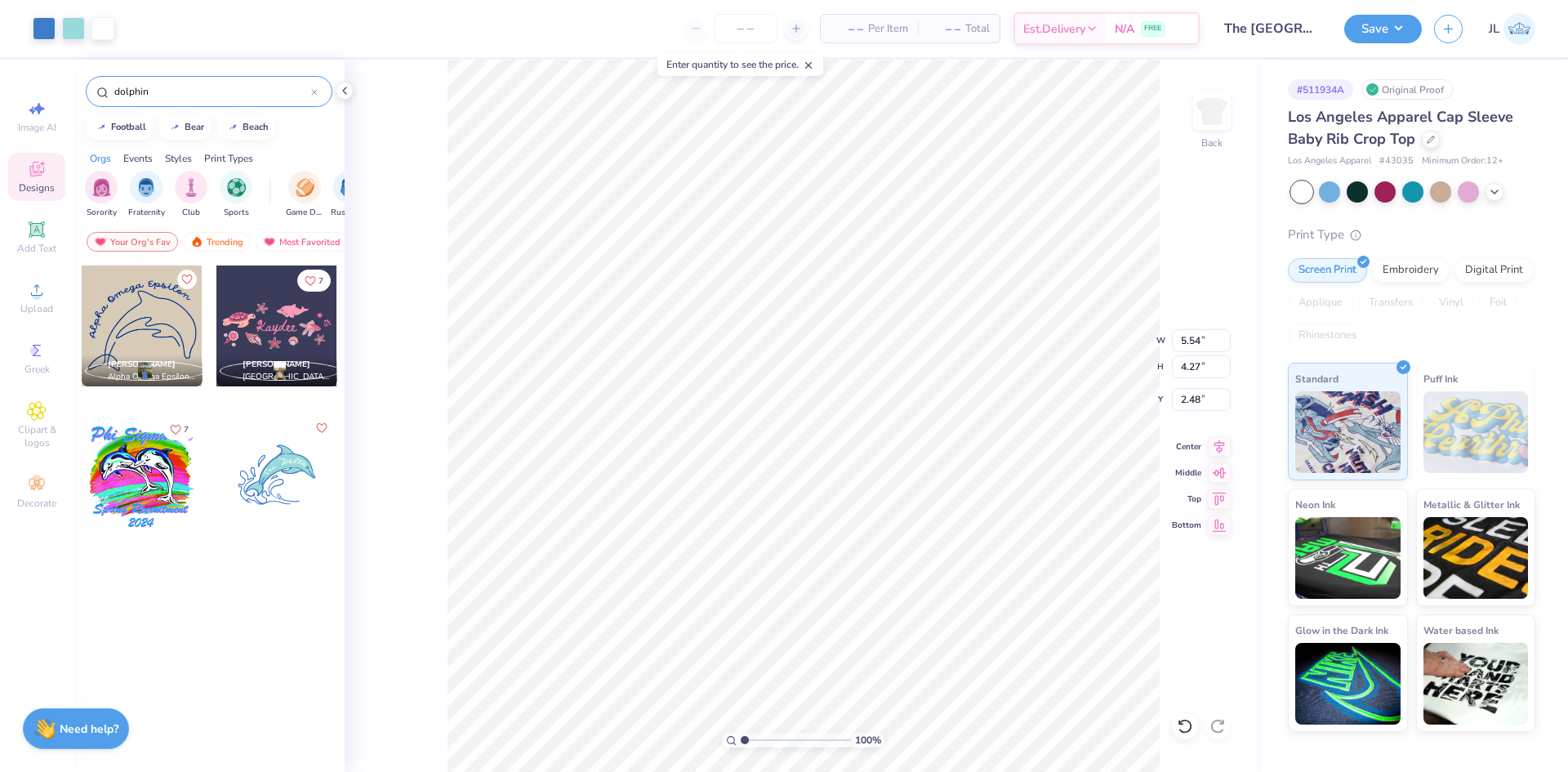
type input "2.80"
